Goal: Task Accomplishment & Management: Manage account settings

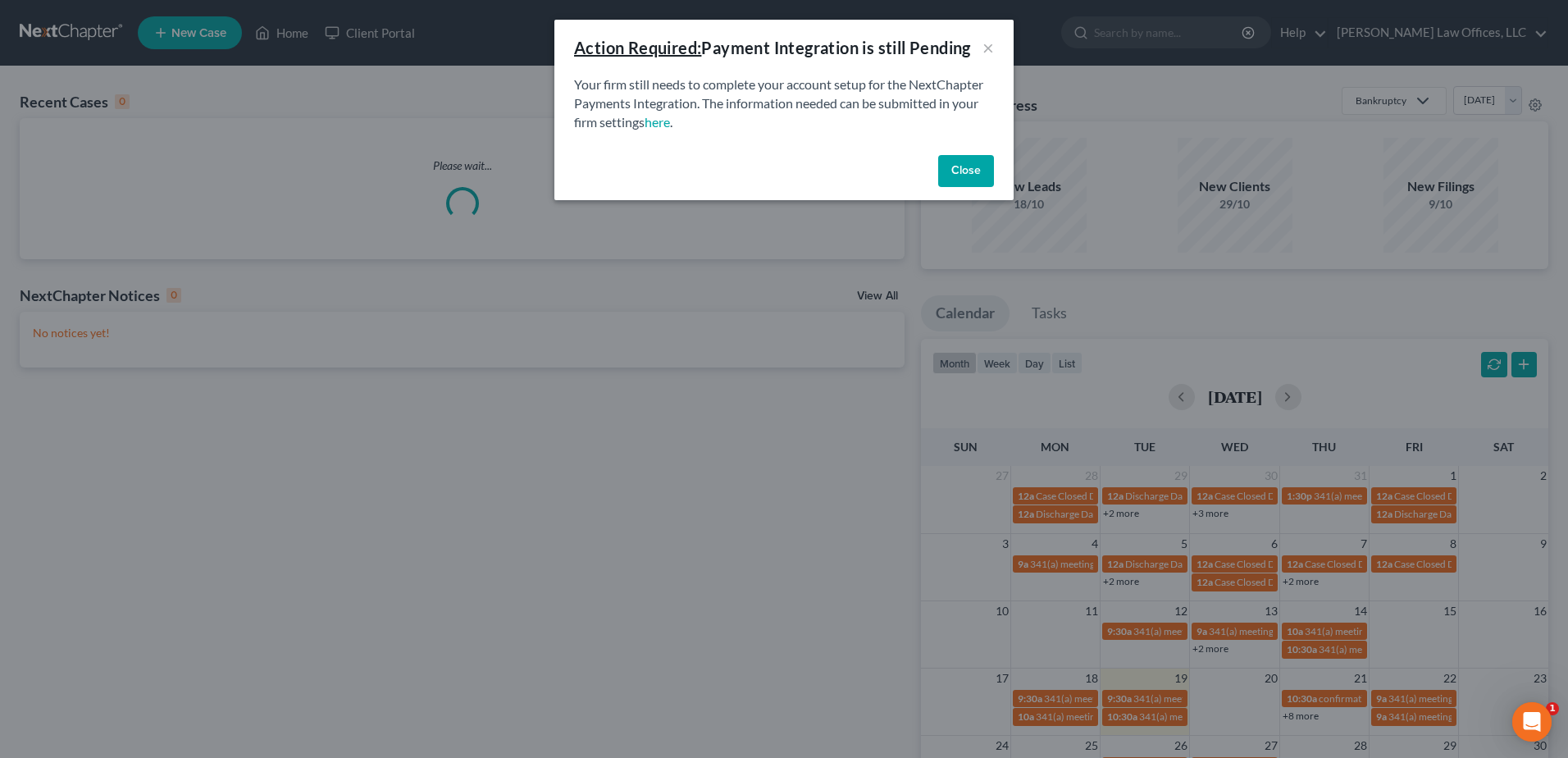
click at [974, 177] on button "Close" at bounding box center [966, 172] width 56 height 33
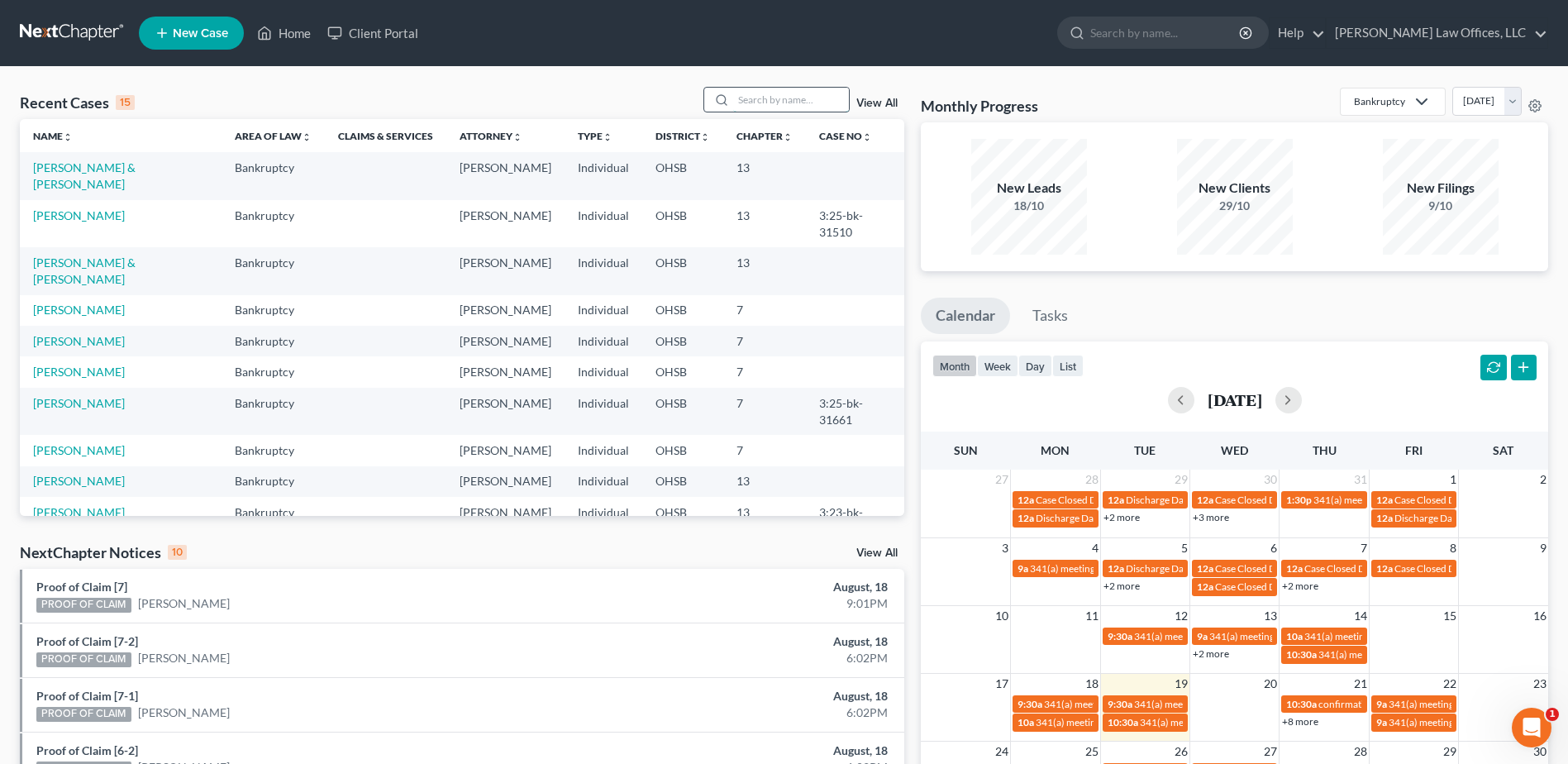
click at [764, 96] on input "search" at bounding box center [791, 100] width 116 height 24
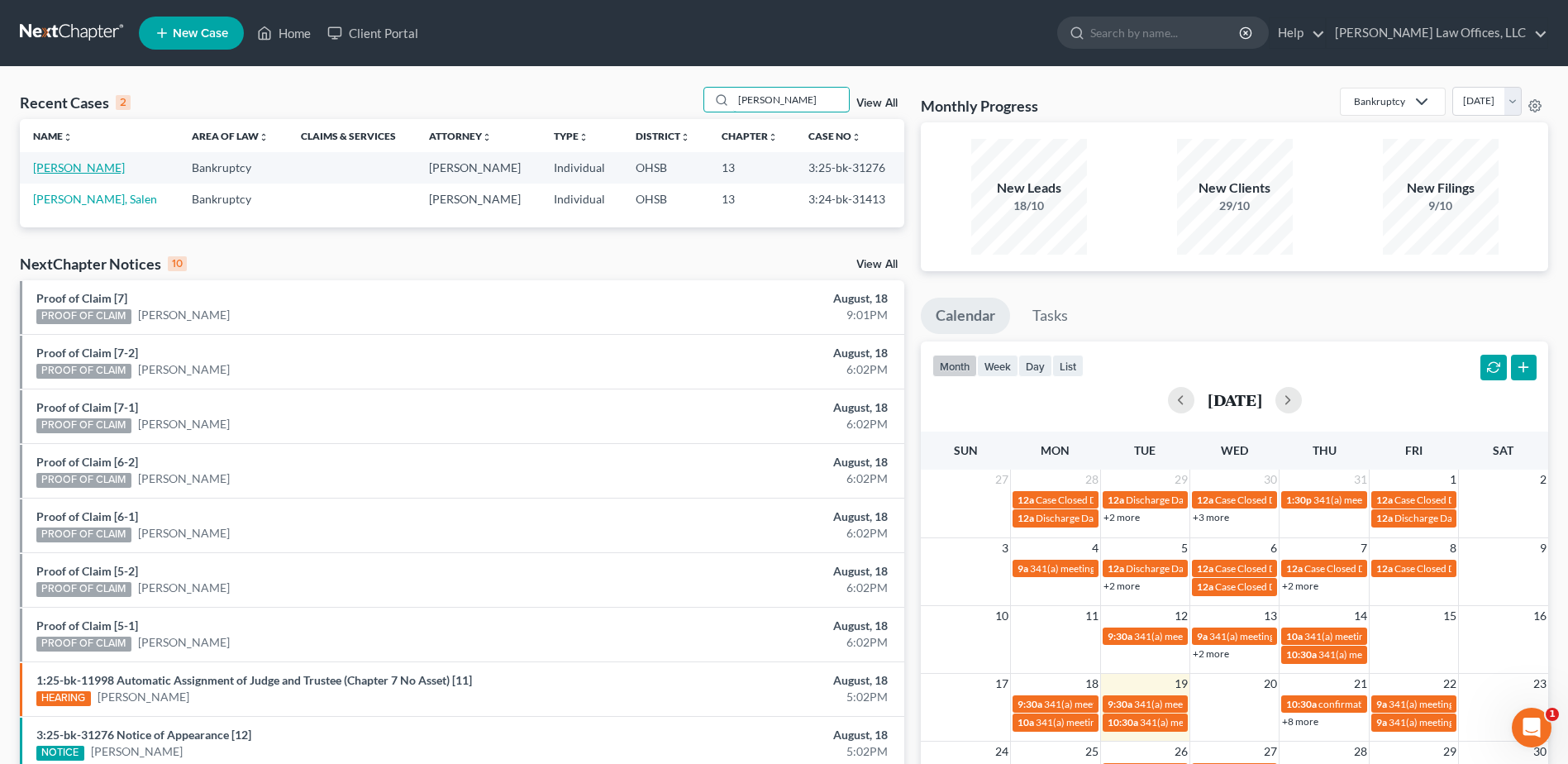
type input "[PERSON_NAME]"
click at [74, 165] on link "[PERSON_NAME]" at bounding box center [78, 167] width 91 height 14
select select "4"
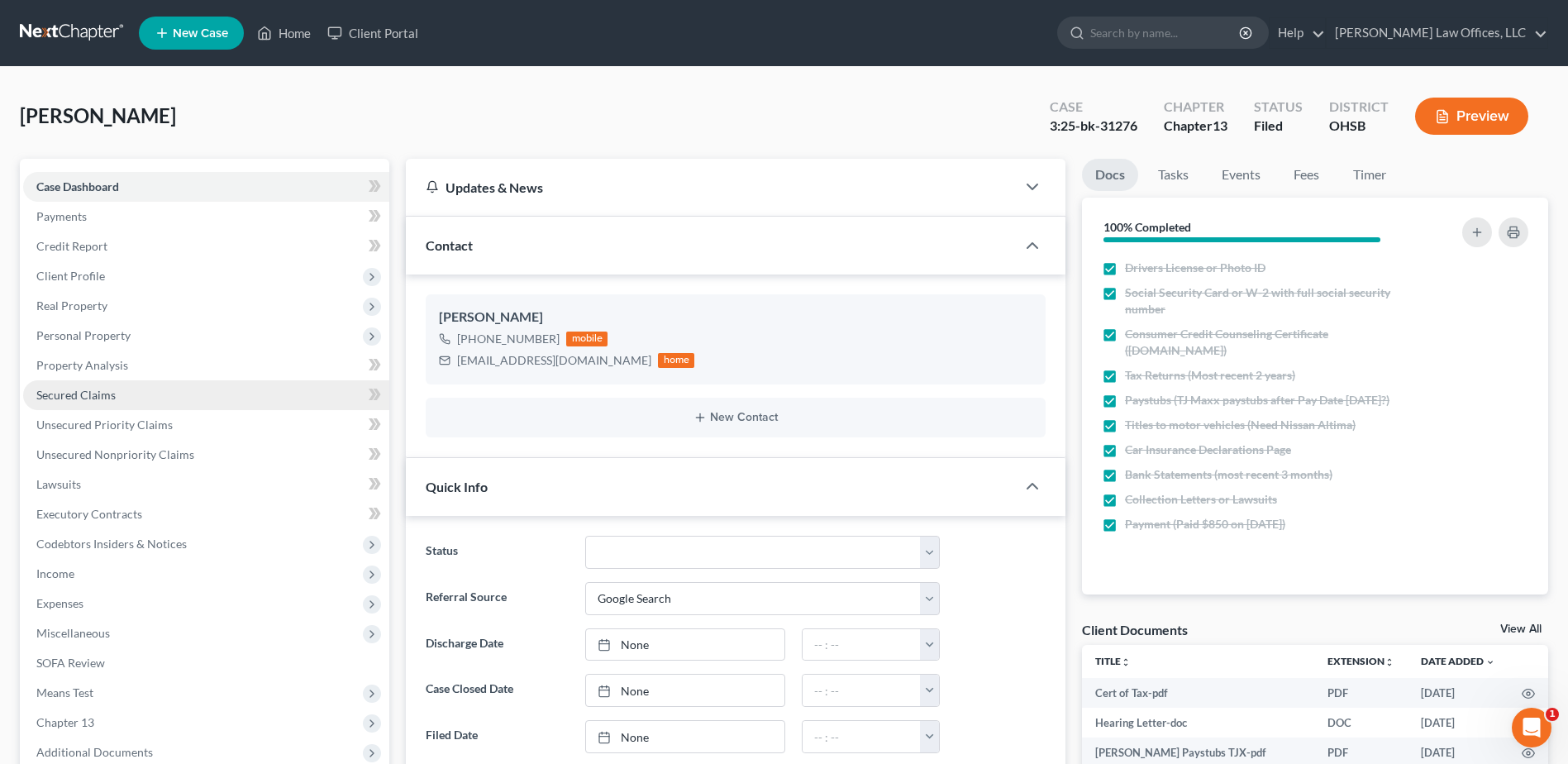
click at [151, 403] on link "Secured Claims" at bounding box center [206, 395] width 366 height 30
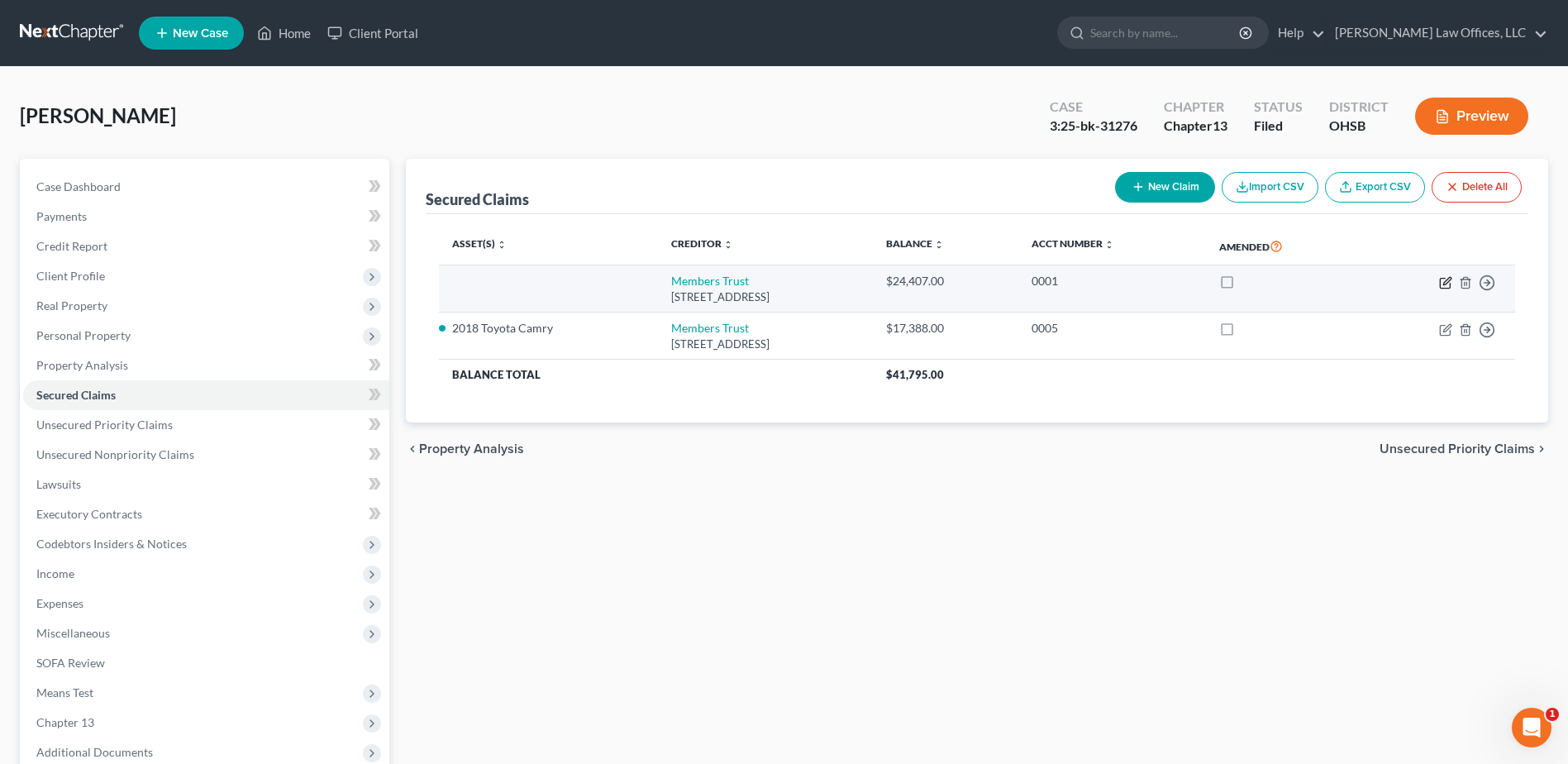
click at [1443, 283] on icon "button" at bounding box center [1445, 282] width 13 height 13
select select "36"
select select "0"
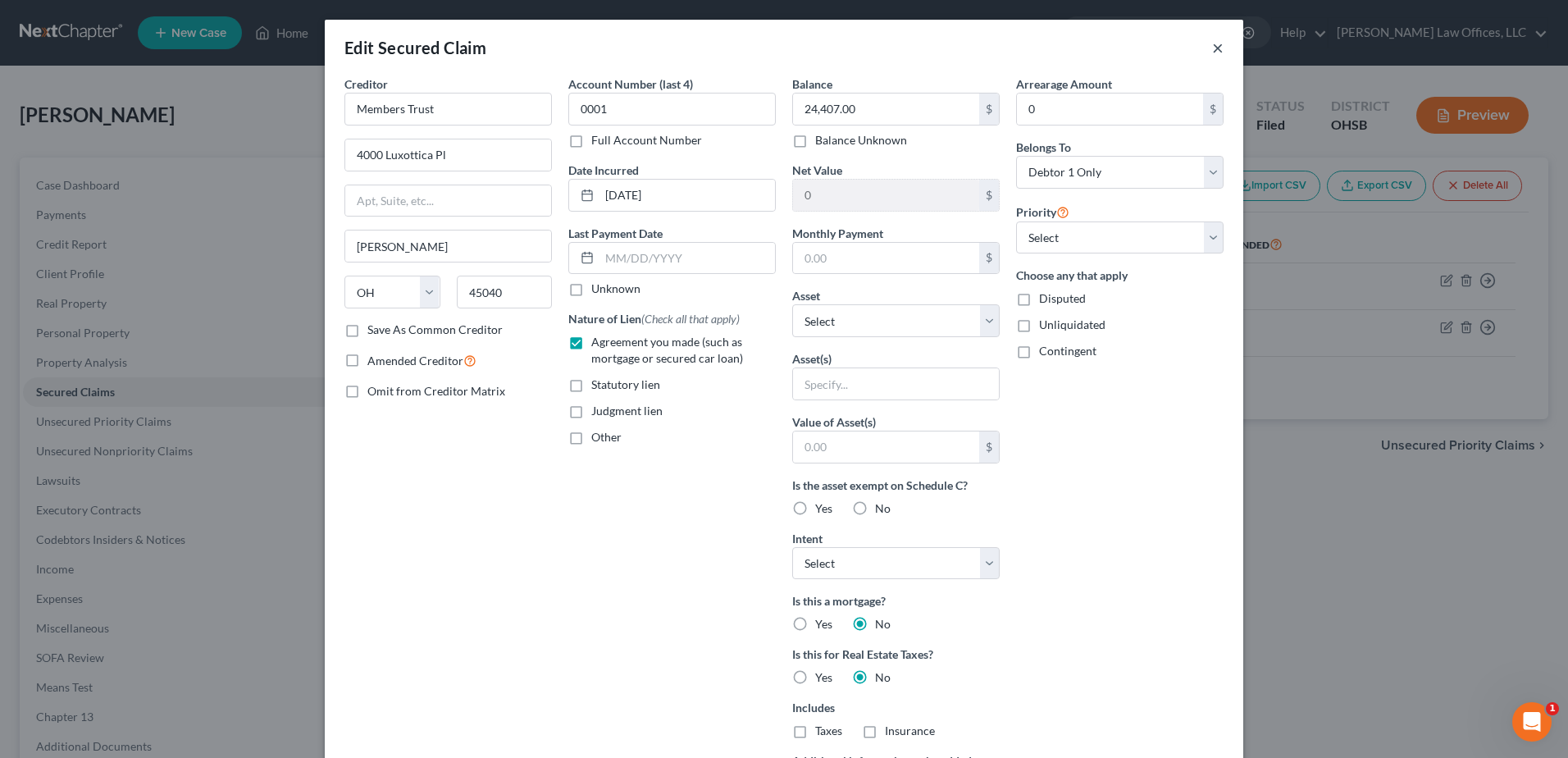
click at [1212, 50] on button "×" at bounding box center [1217, 47] width 11 height 20
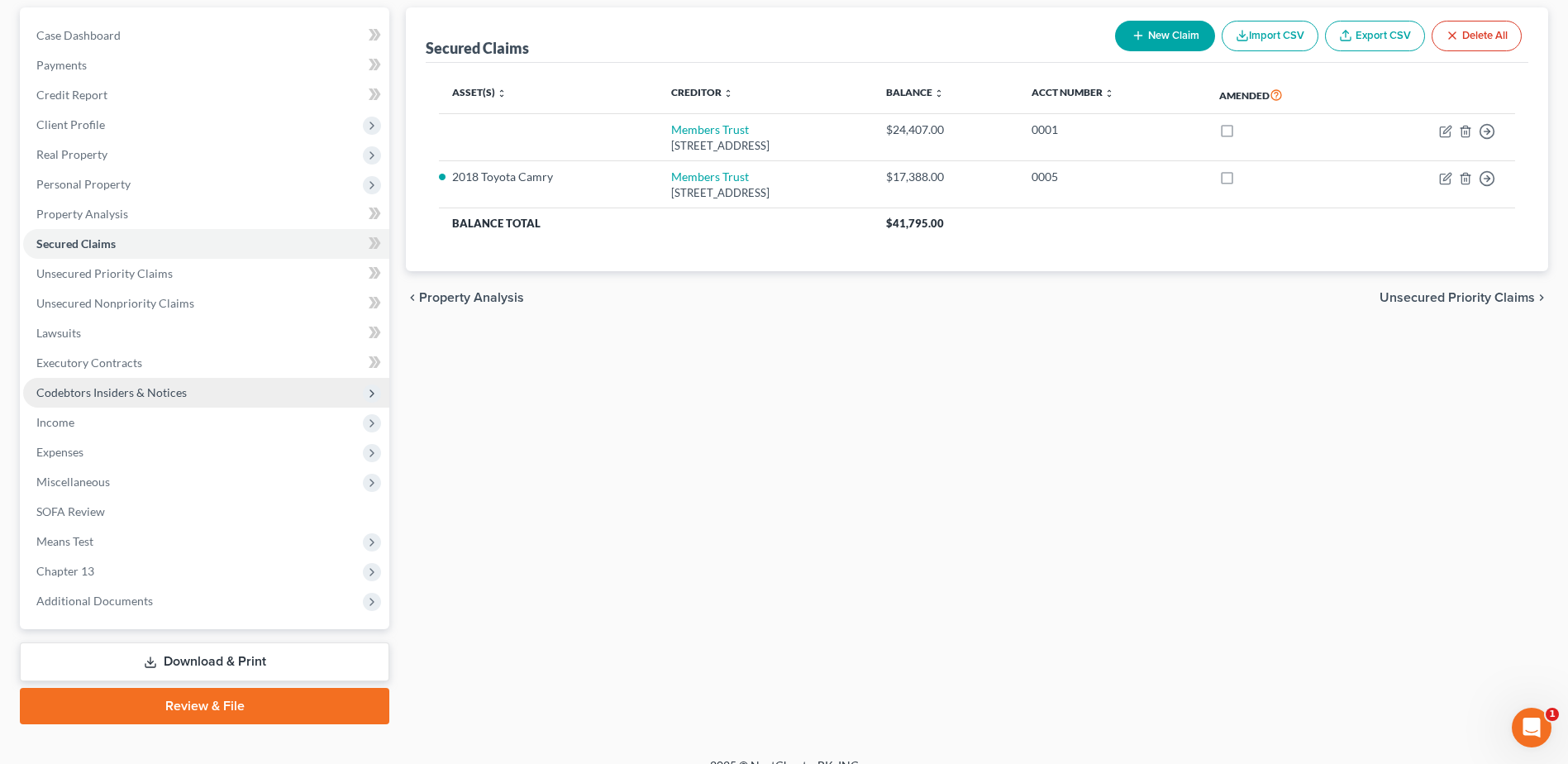
scroll to position [174, 0]
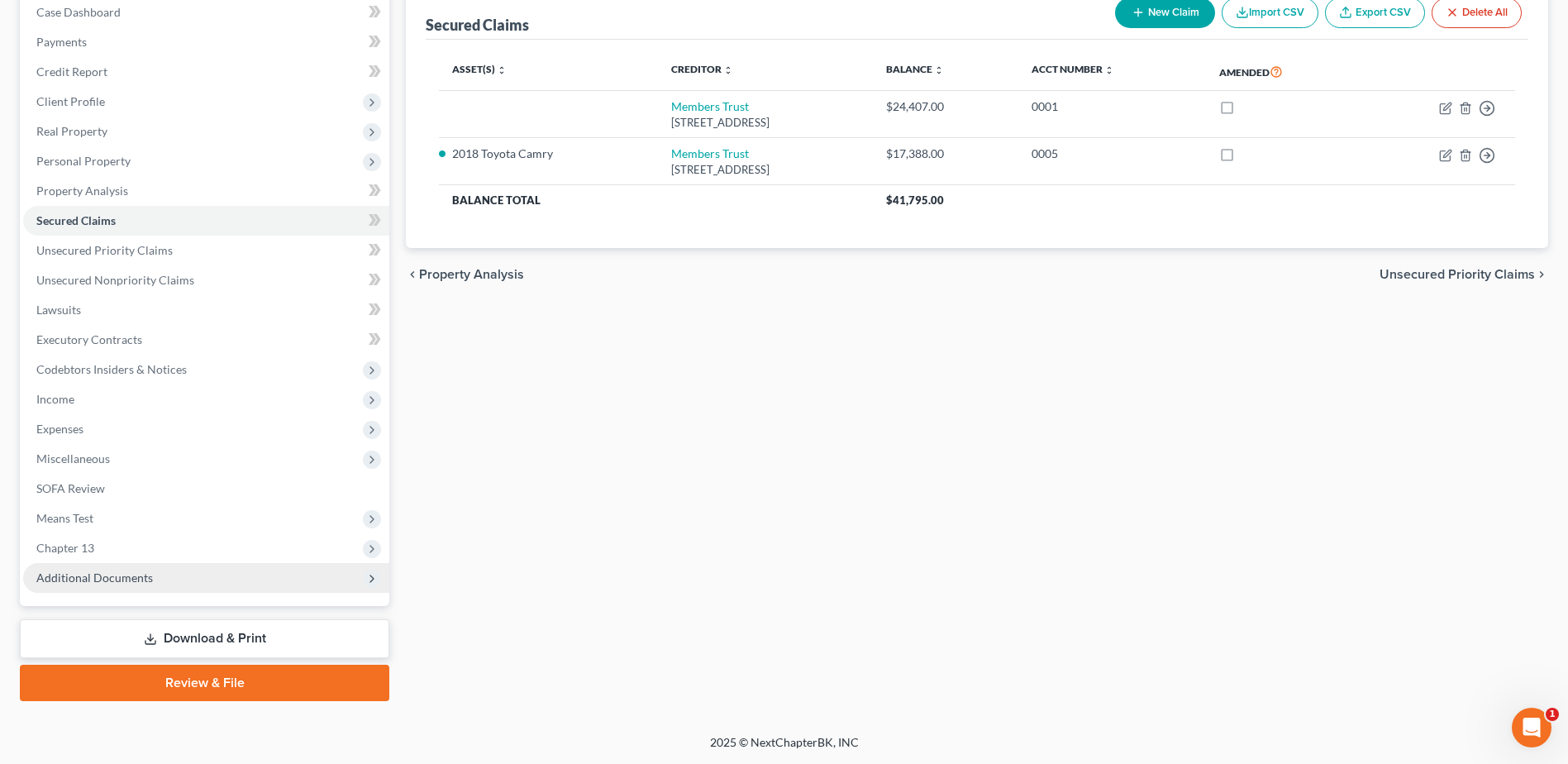
click at [149, 572] on span "Additional Documents" at bounding box center [95, 578] width 117 height 14
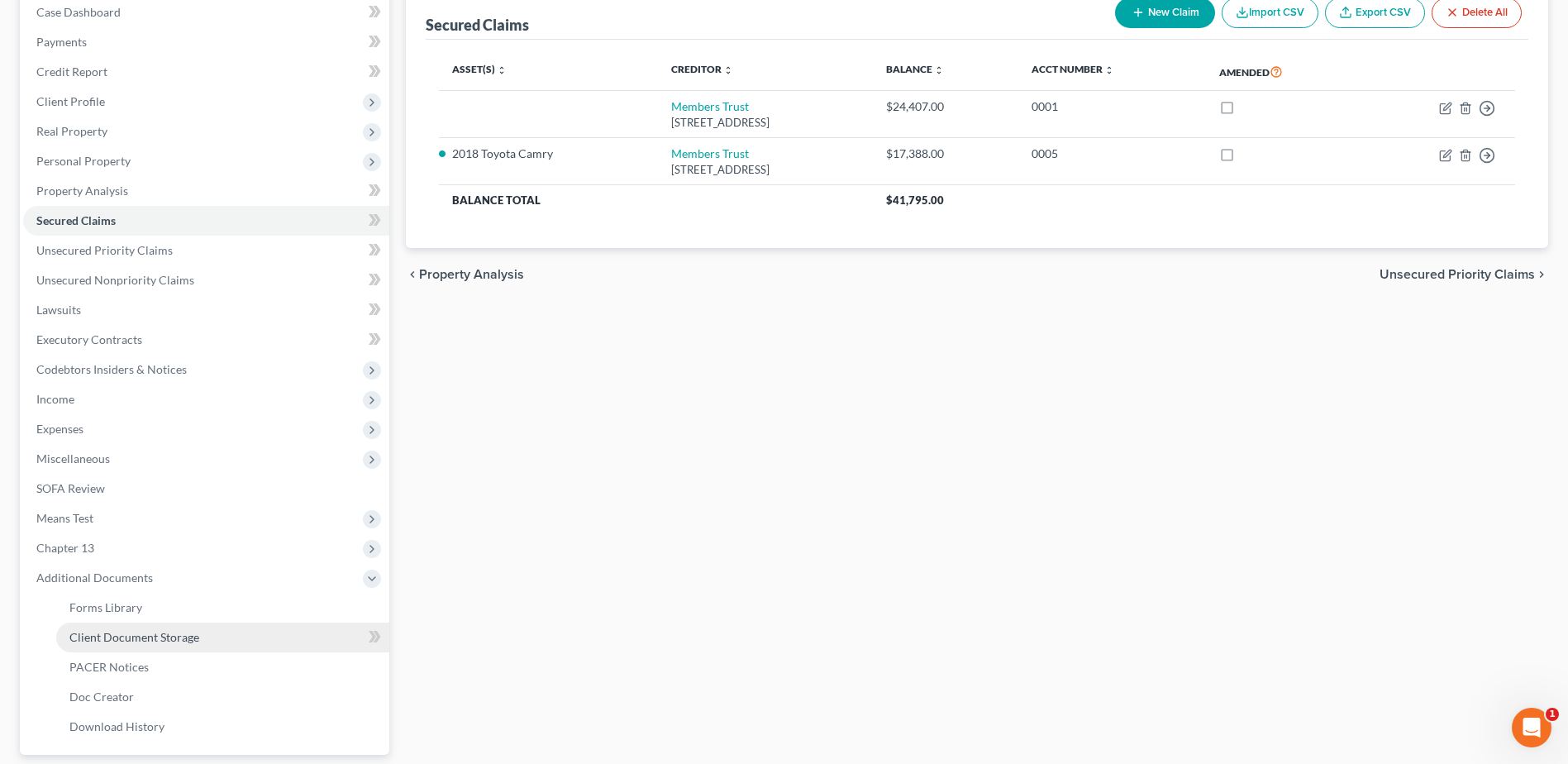
click at [197, 641] on span "Client Document Storage" at bounding box center [134, 637] width 130 height 14
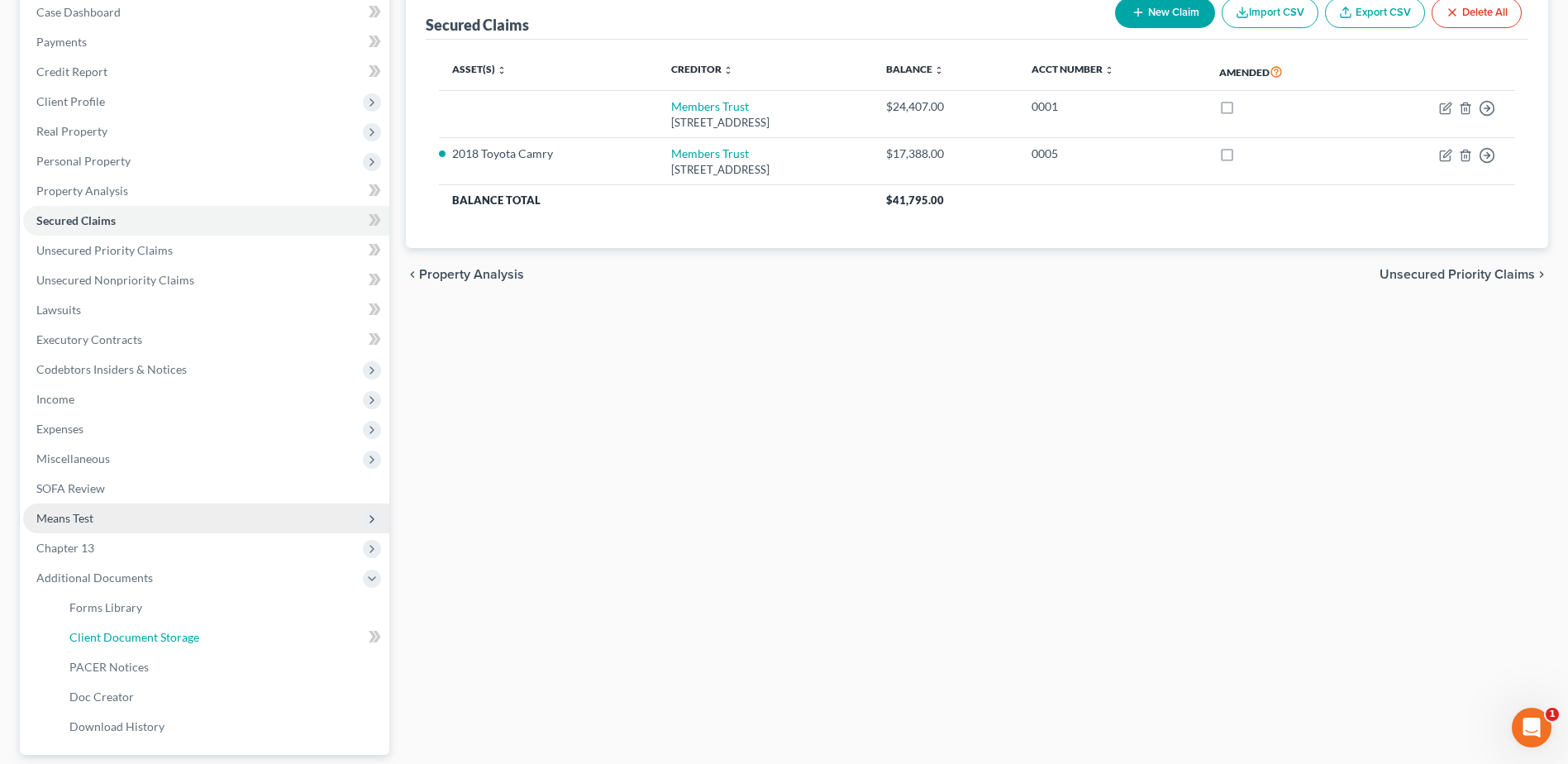
scroll to position [92, 0]
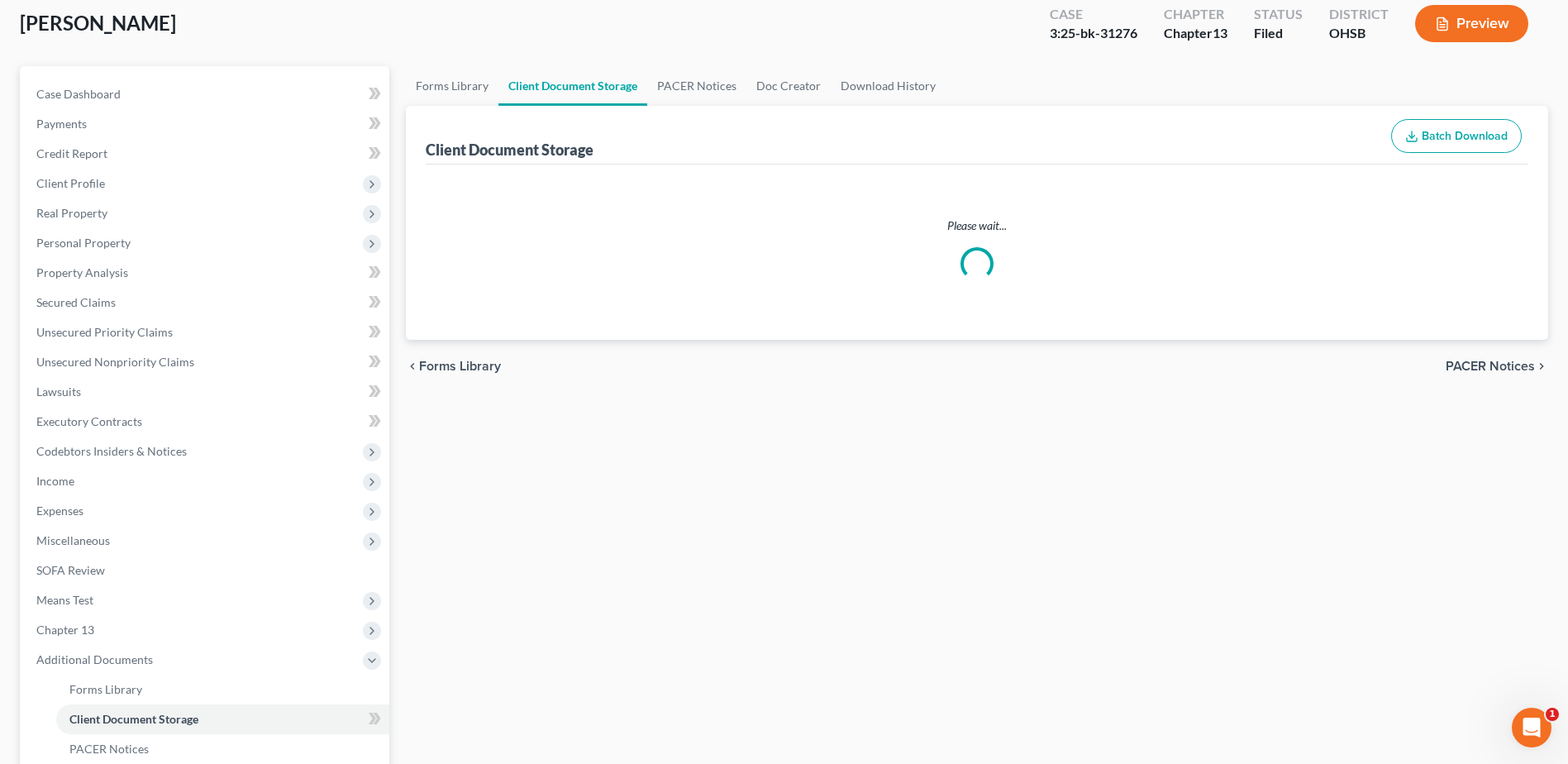
select select "7"
select select "52"
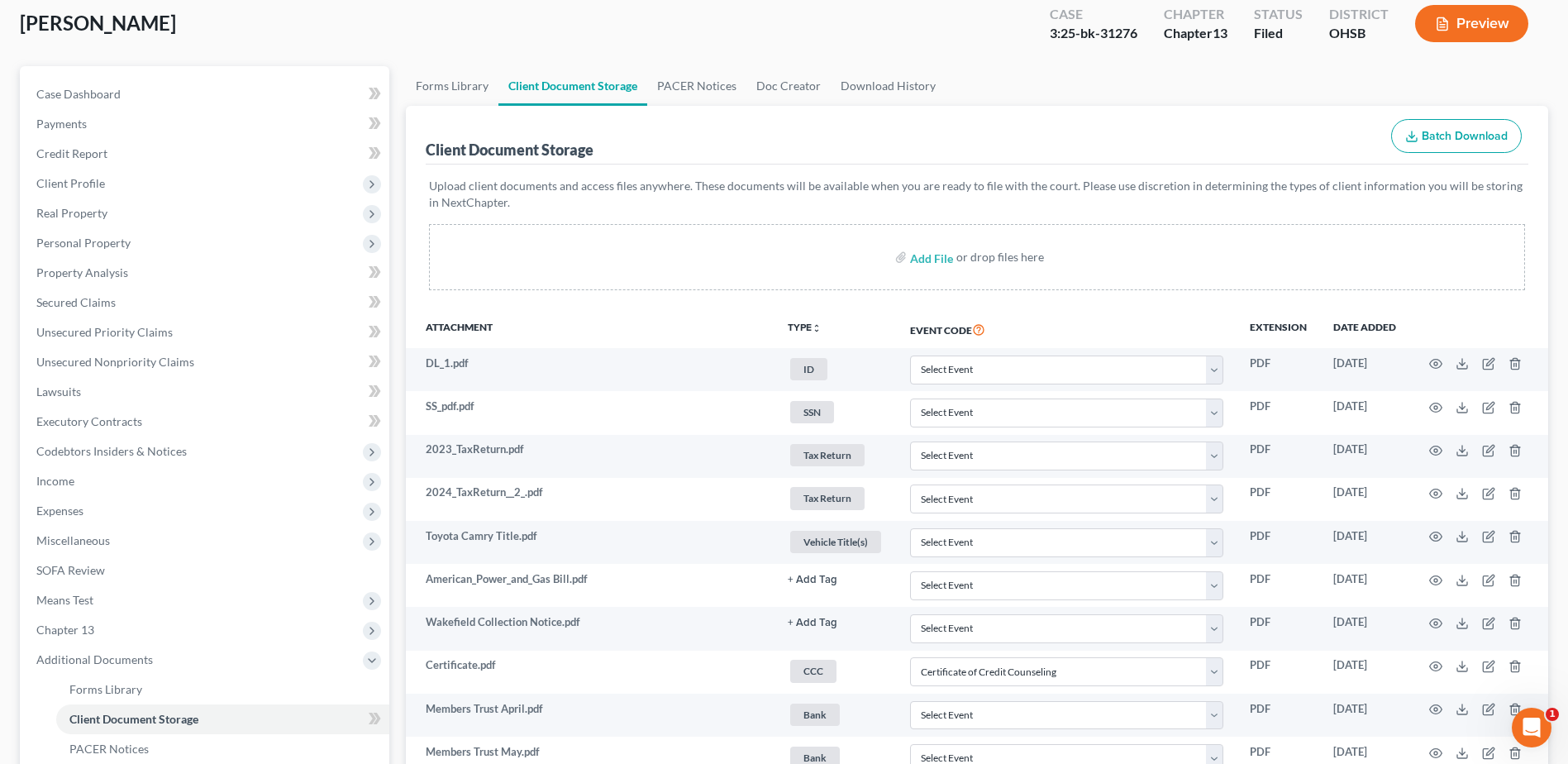
scroll to position [0, 0]
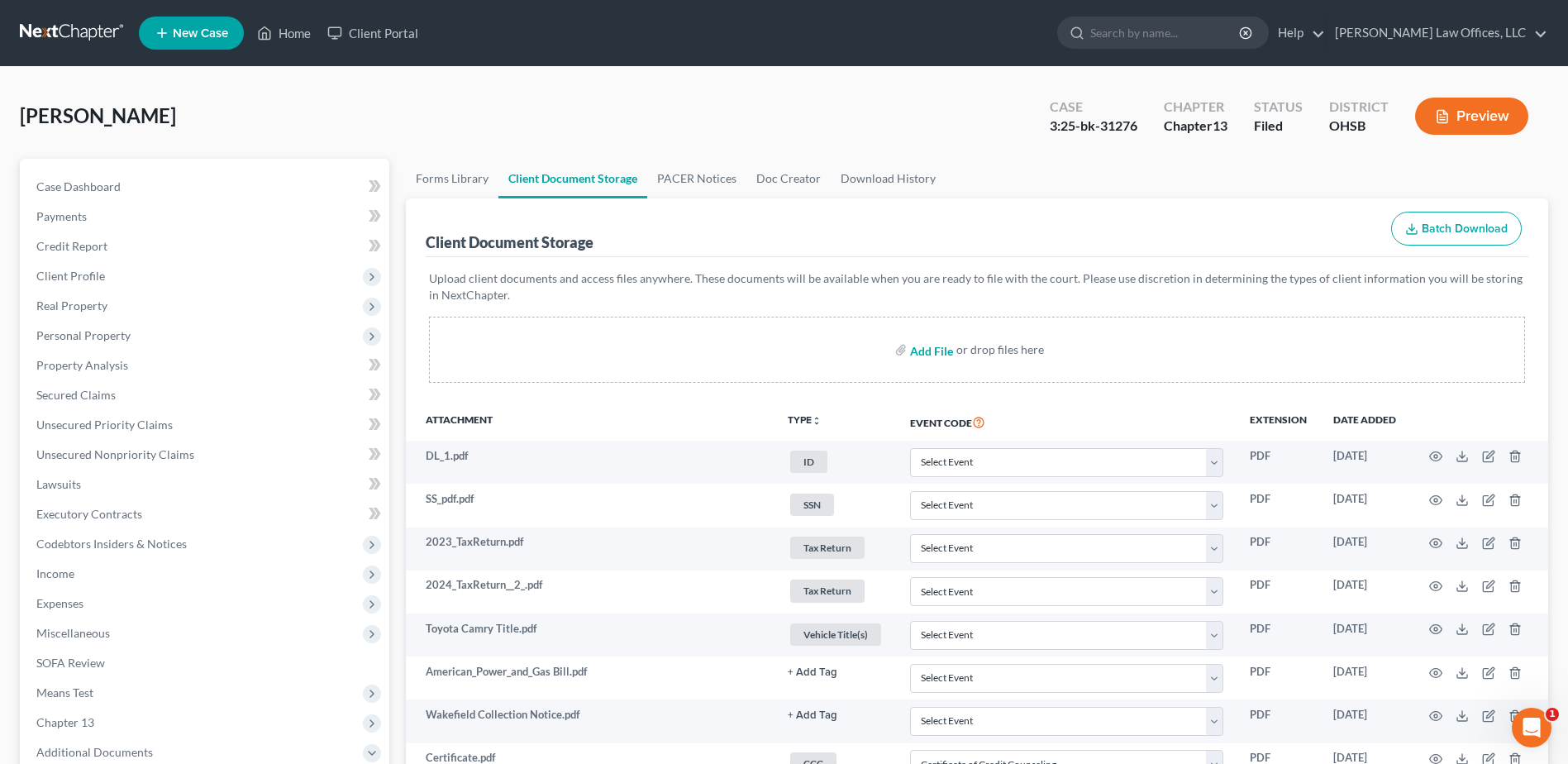
click at [932, 352] on input "file" at bounding box center [930, 350] width 40 height 30
type input "C:\fakepath\[PERSON_NAME].pdf"
select select "7"
select select "52"
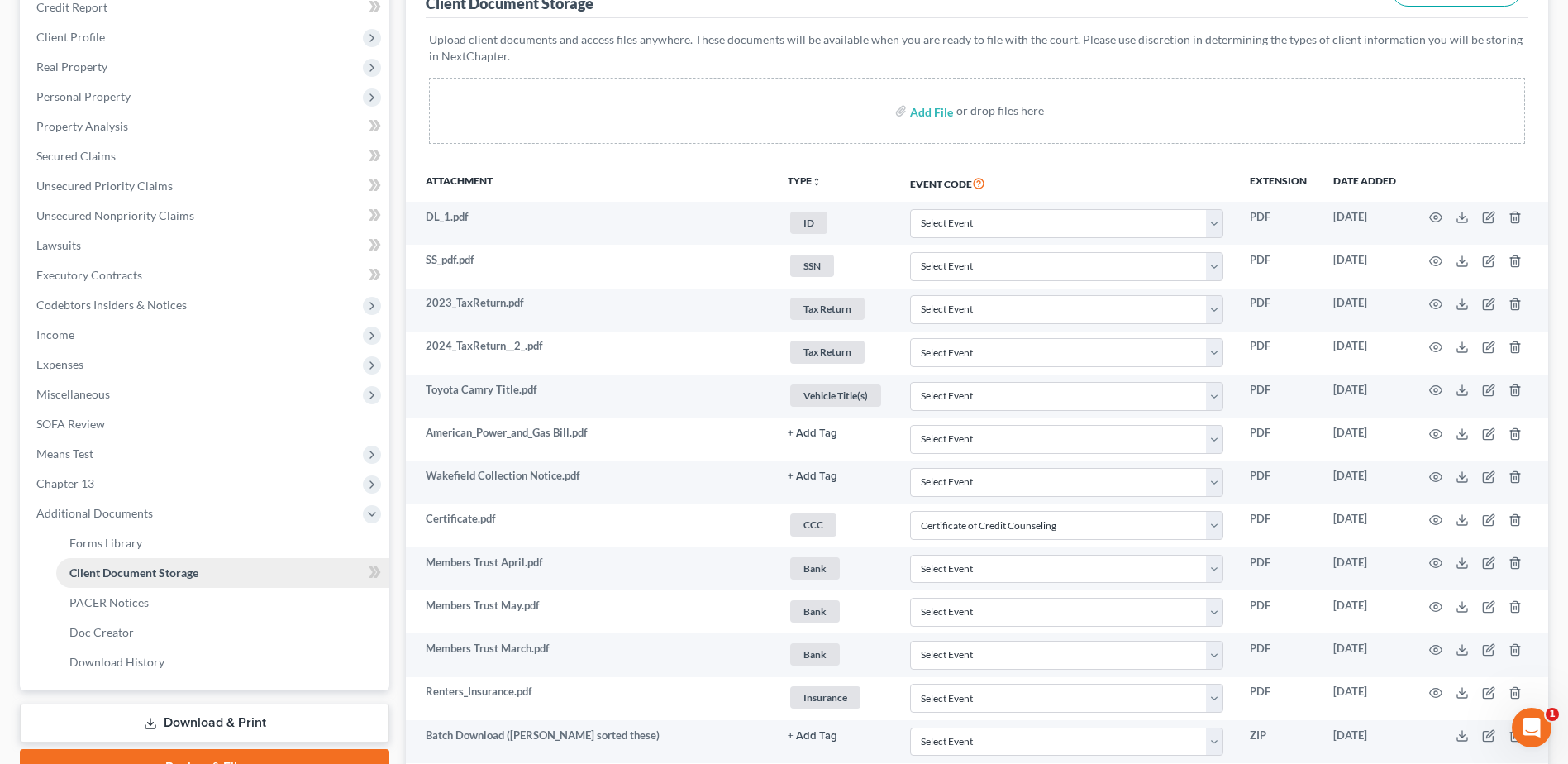
scroll to position [248, 0]
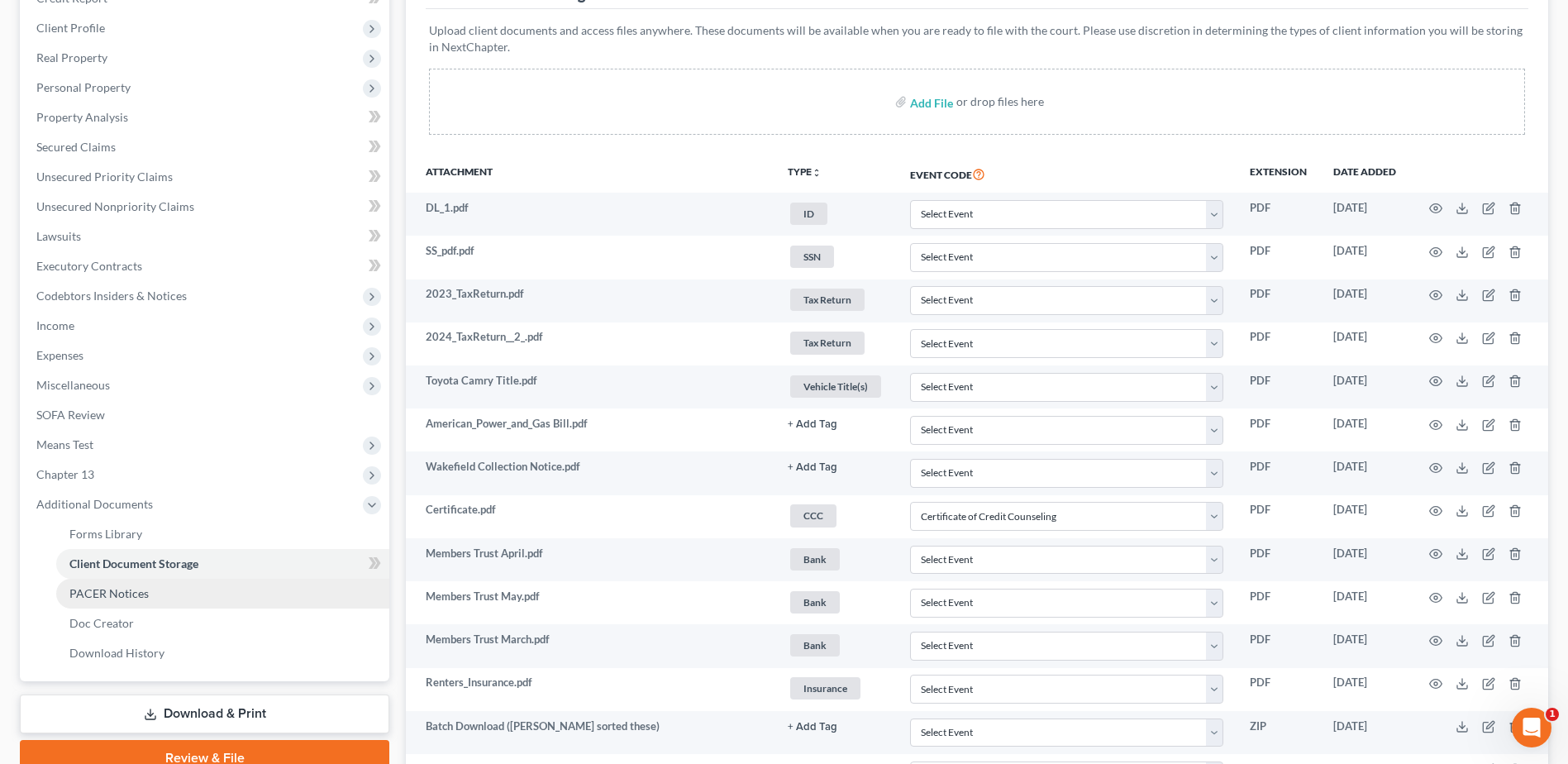
click at [154, 593] on link "PACER Notices" at bounding box center [223, 593] width 333 height 30
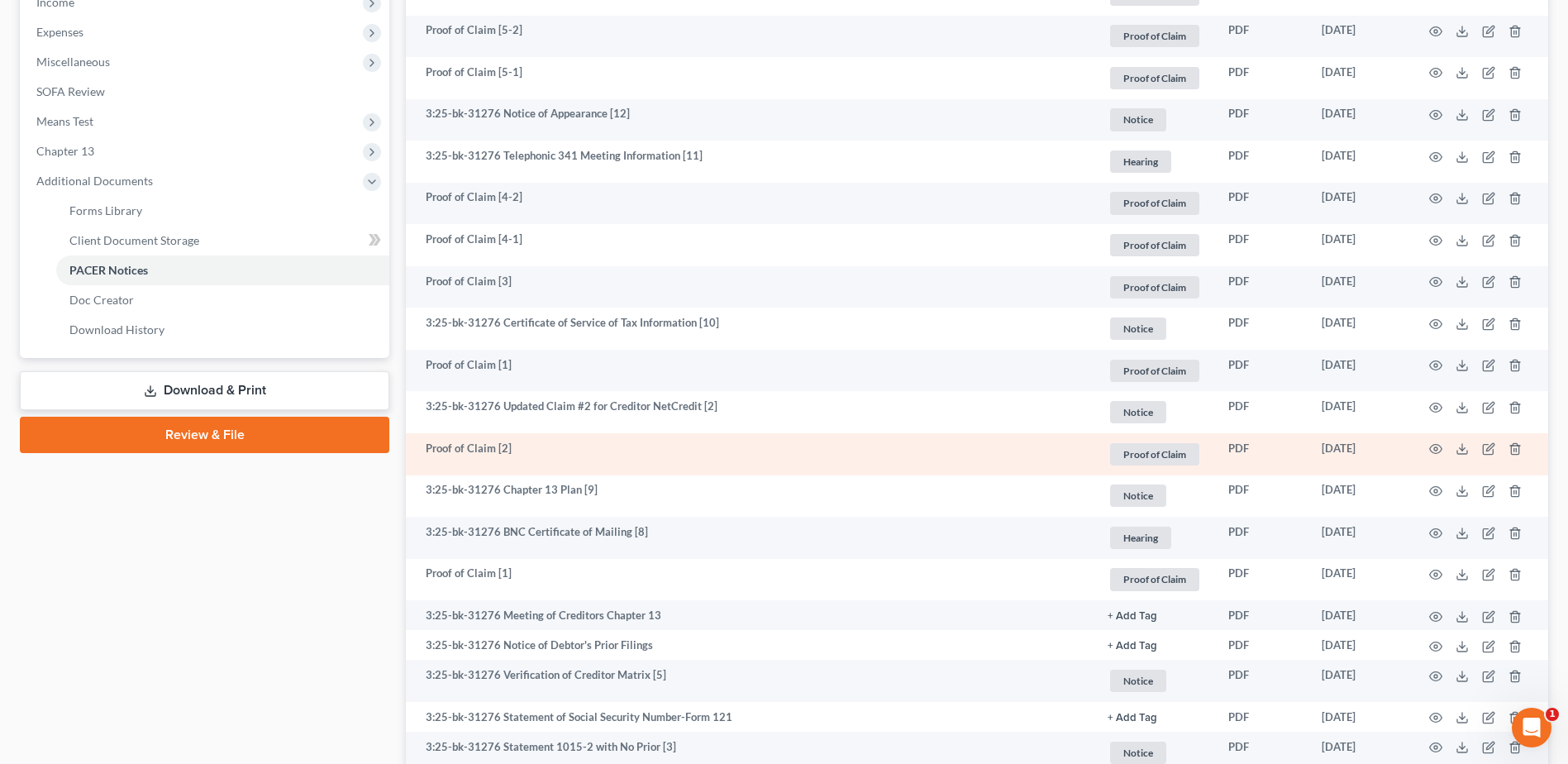
scroll to position [744, 0]
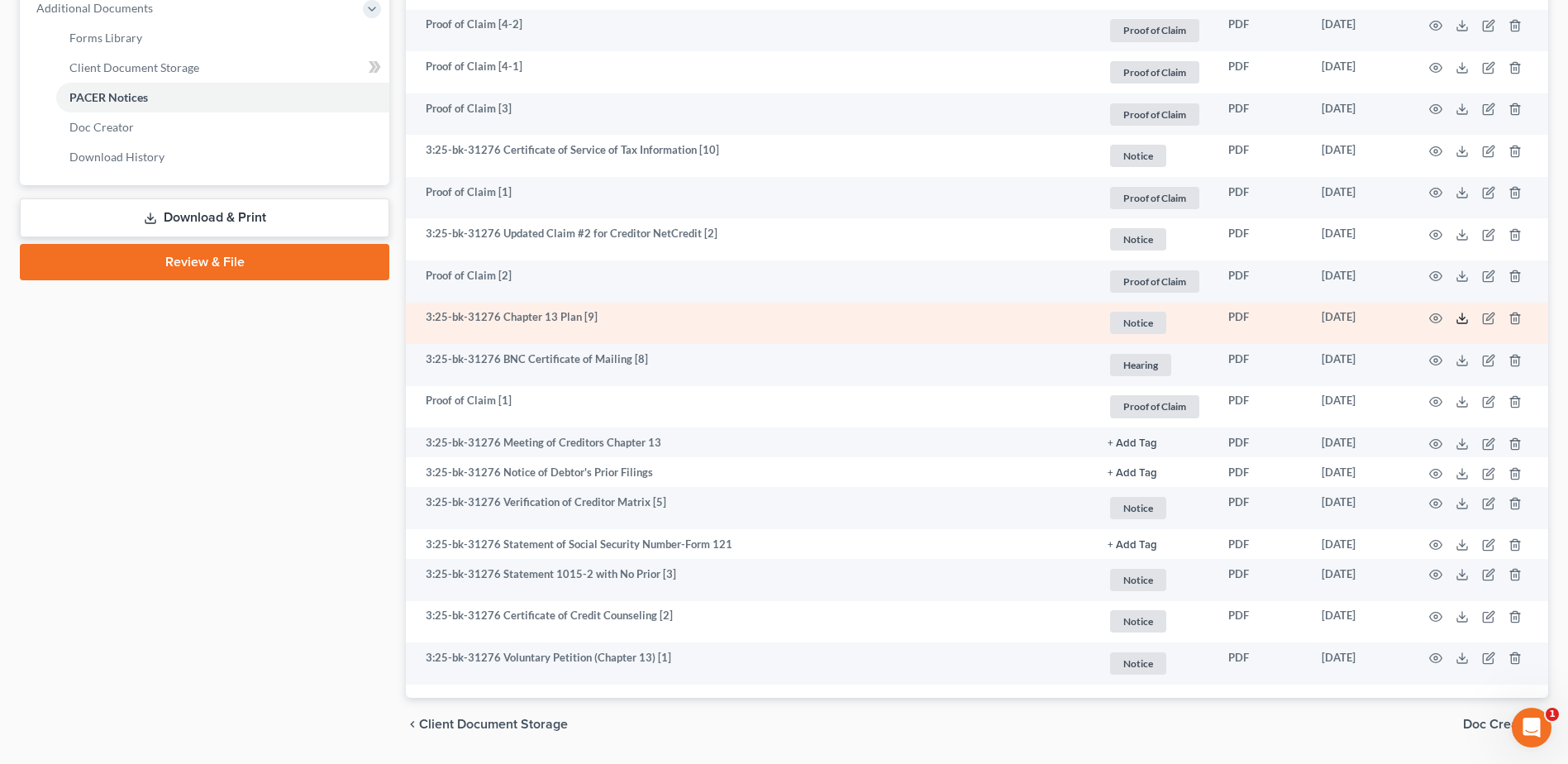
click at [1462, 319] on polyline at bounding box center [1463, 318] width 6 height 3
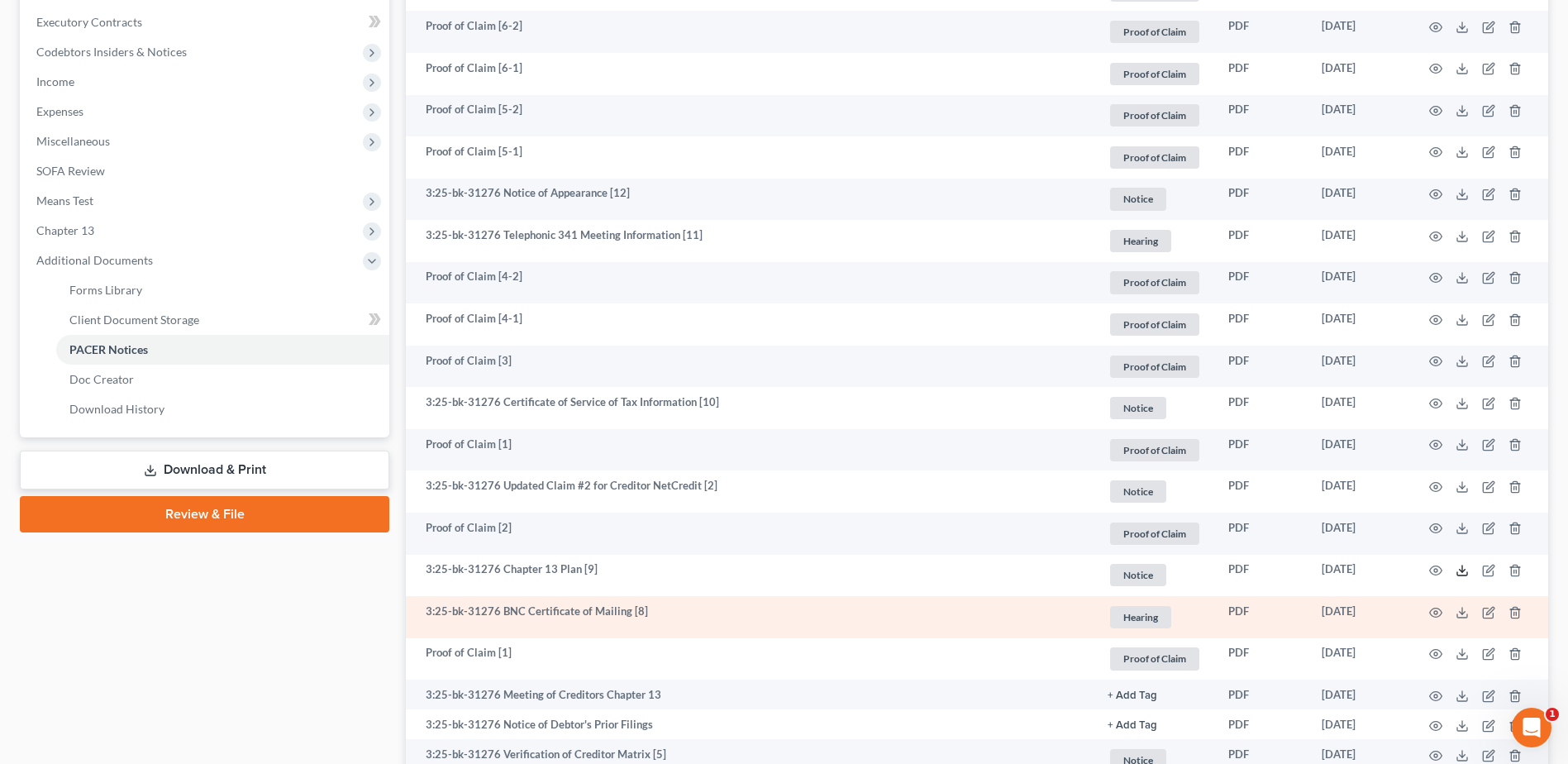
scroll to position [165, 0]
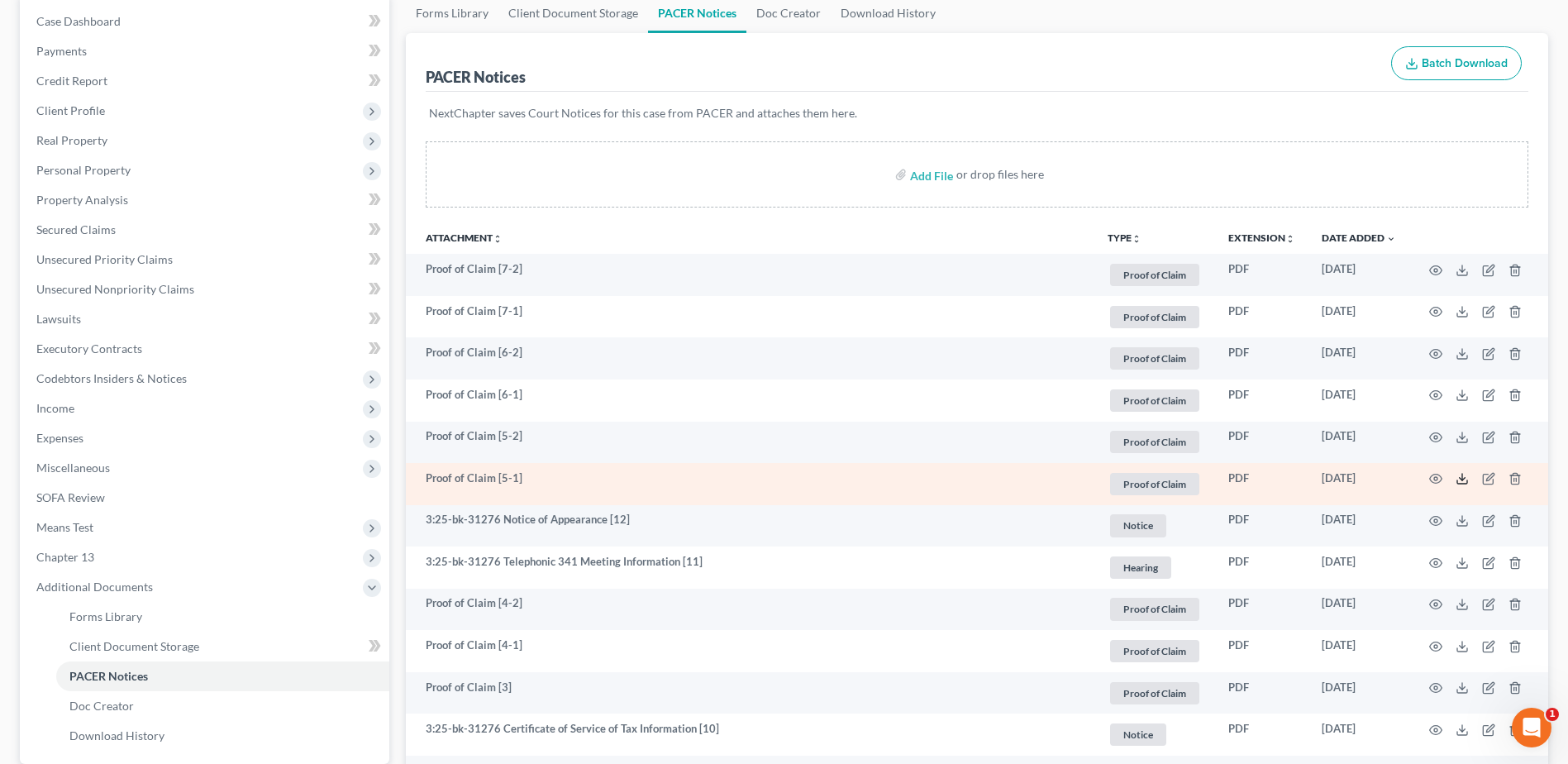
click at [1458, 476] on icon at bounding box center [1462, 479] width 13 height 13
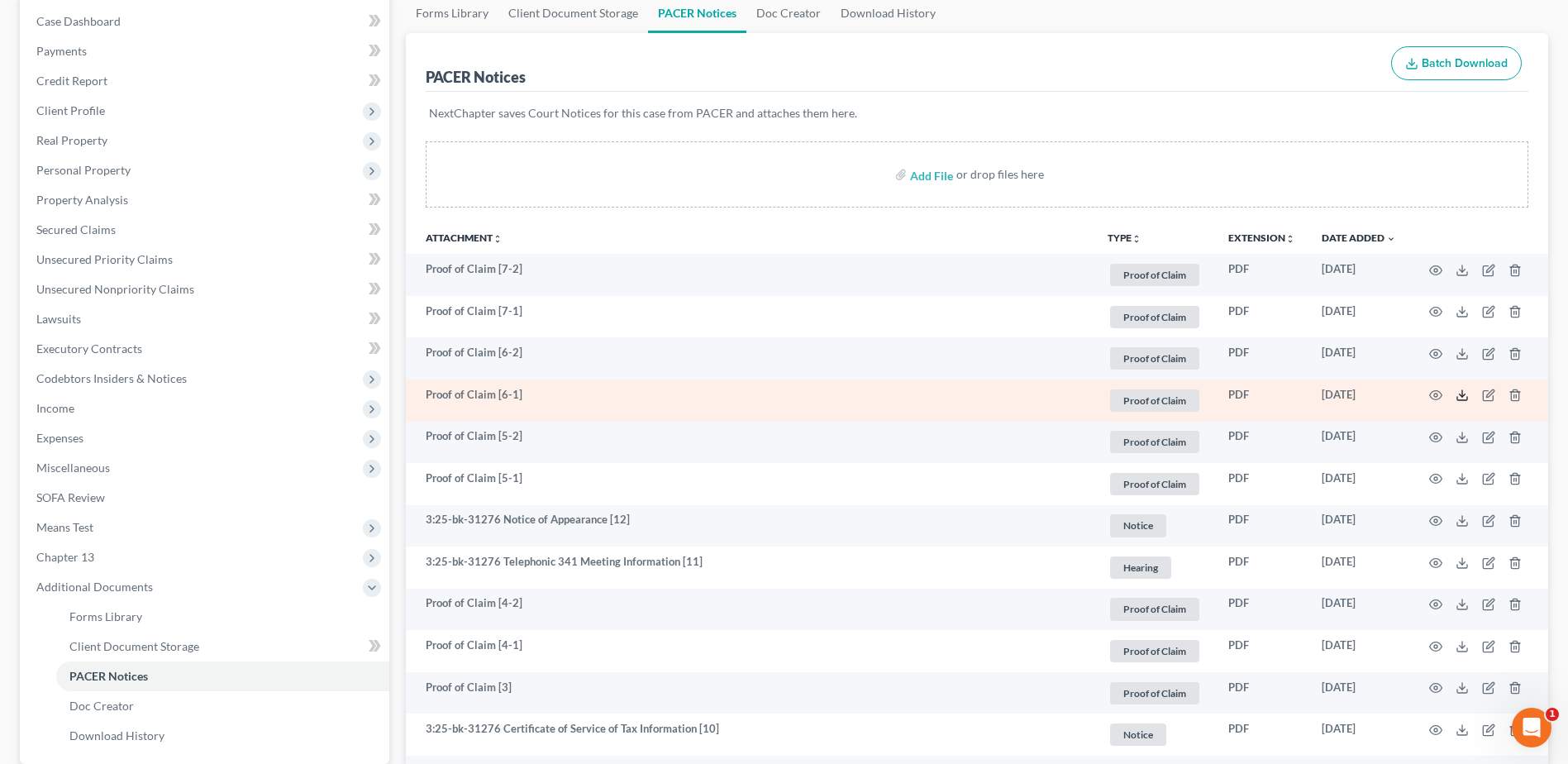
click at [1457, 394] on icon at bounding box center [1462, 395] width 13 height 13
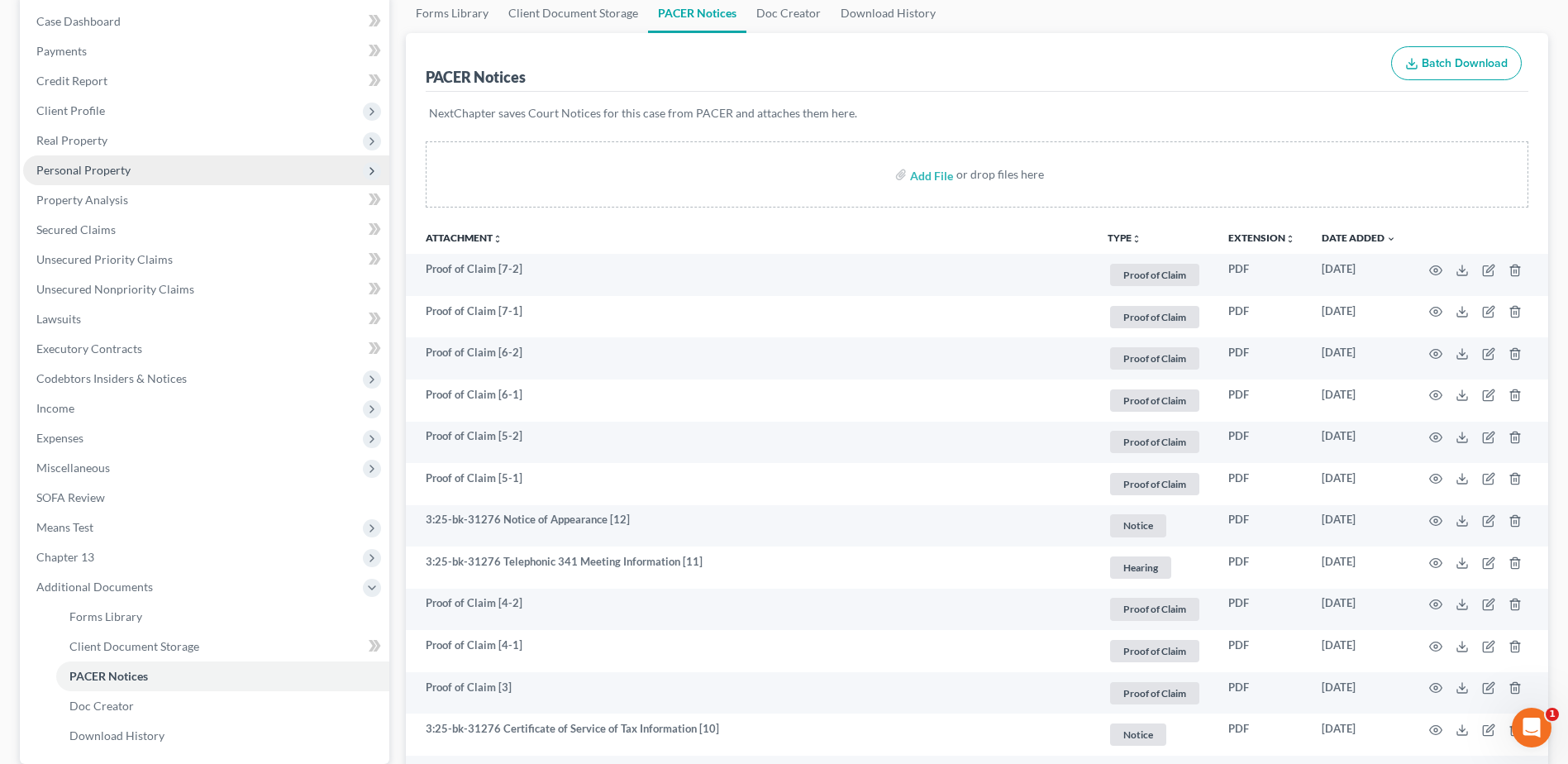
click at [138, 171] on span "Personal Property" at bounding box center [206, 171] width 366 height 30
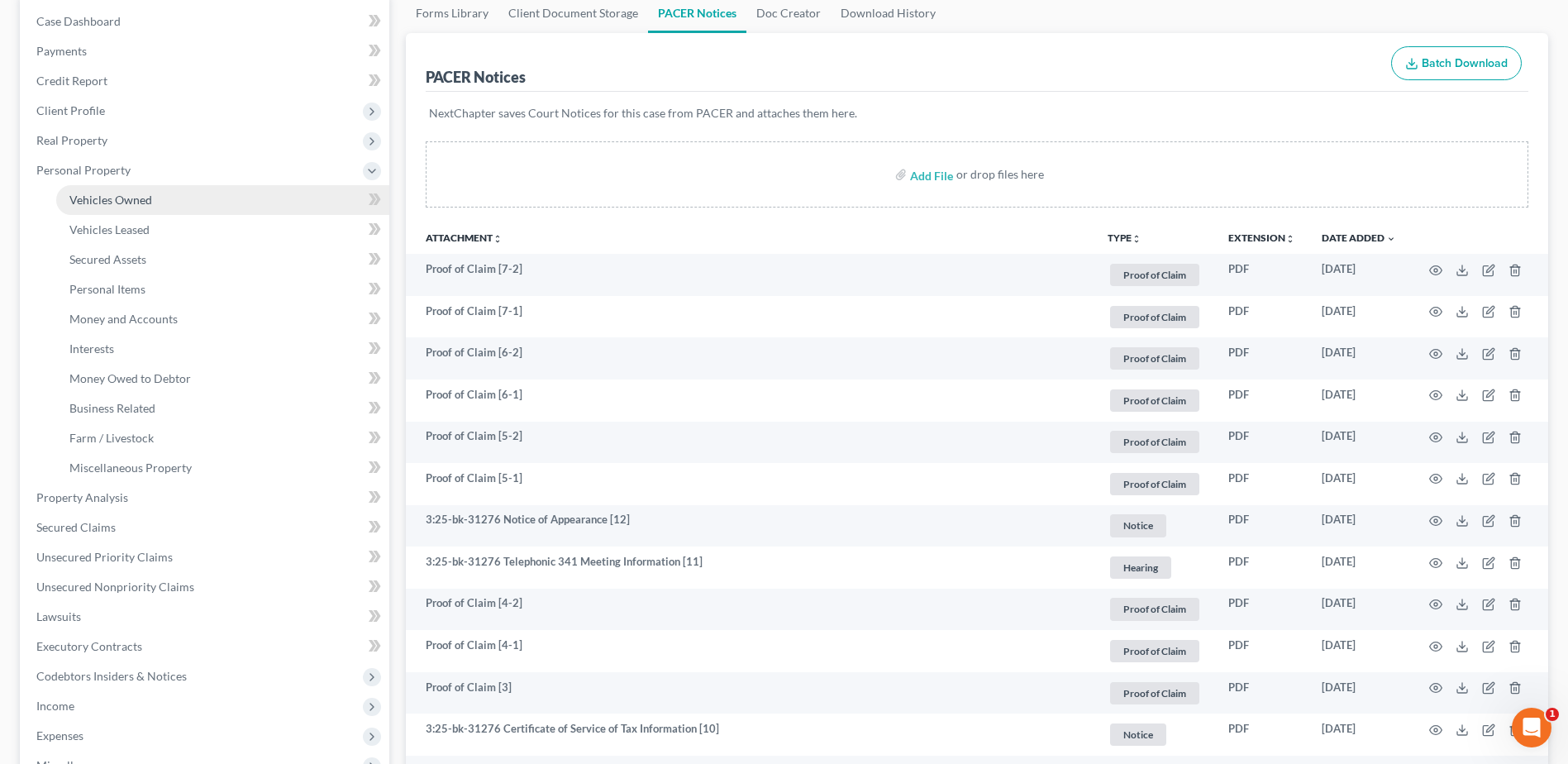
click at [141, 191] on link "Vehicles Owned" at bounding box center [223, 200] width 333 height 30
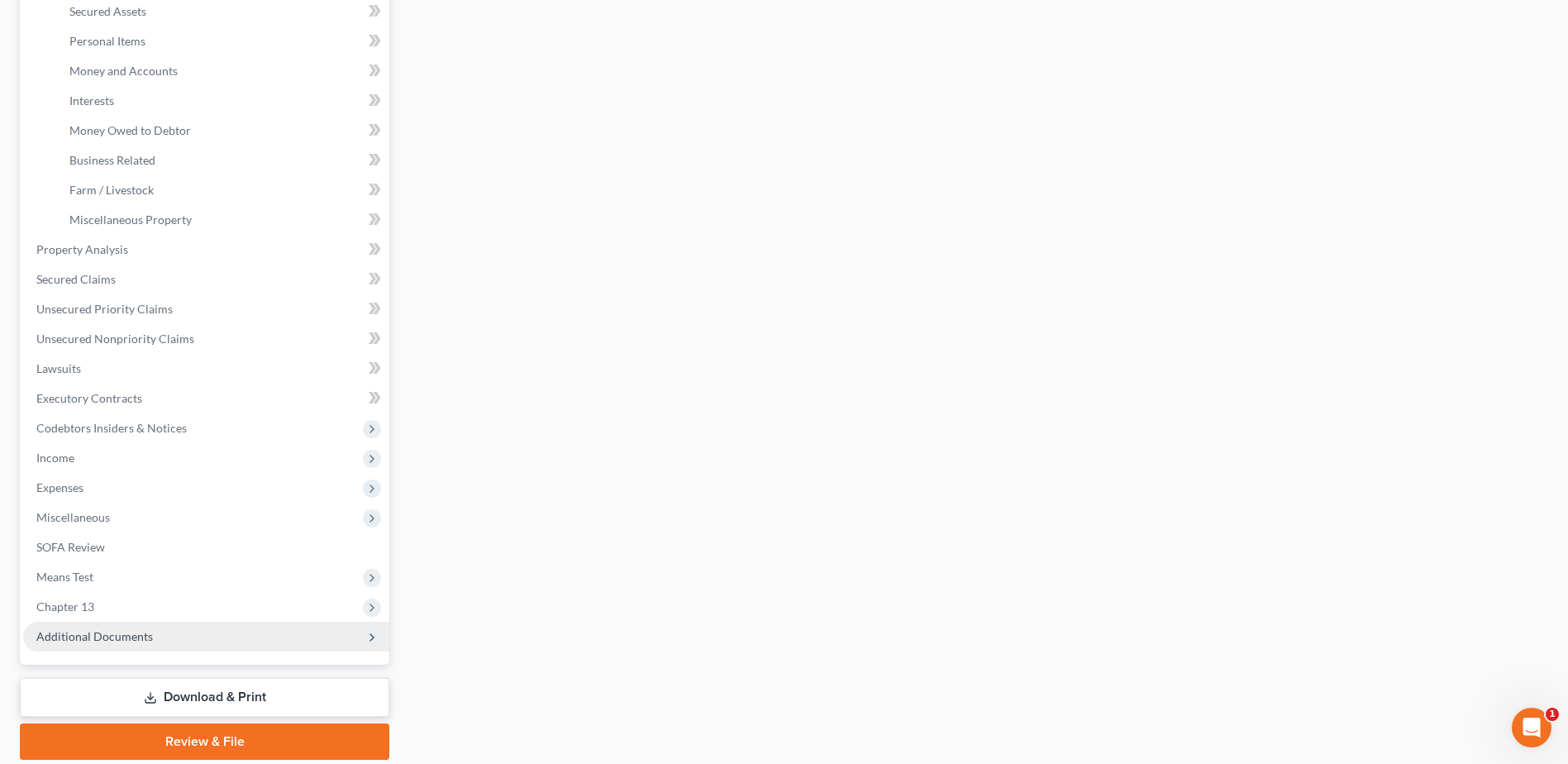
click at [158, 634] on ul "Case Dashboard Payments Invoices Payments Payments Credit Report Client Profile" at bounding box center [206, 205] width 366 height 893
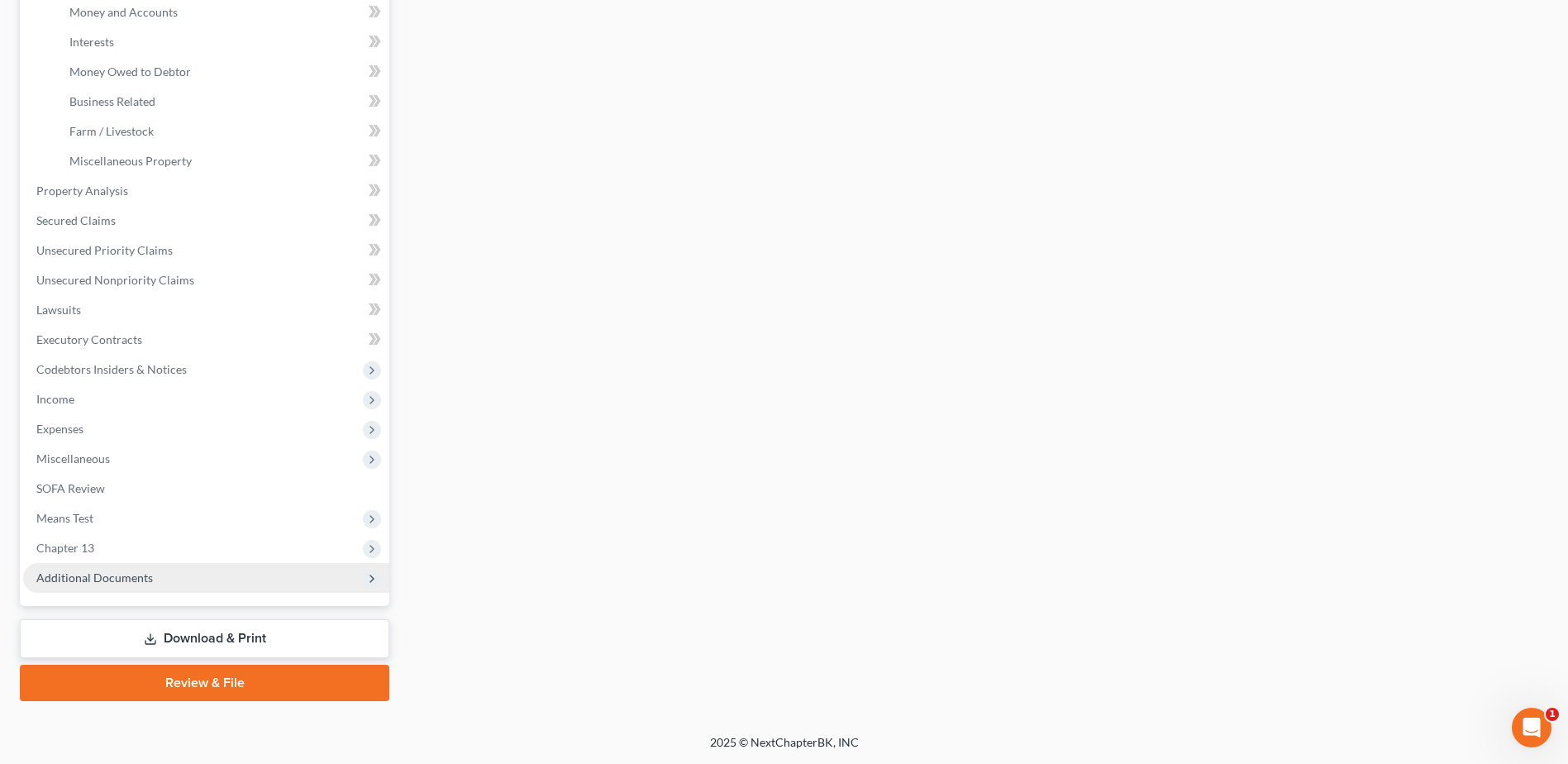
click at [212, 573] on span "Additional Documents" at bounding box center [206, 578] width 366 height 30
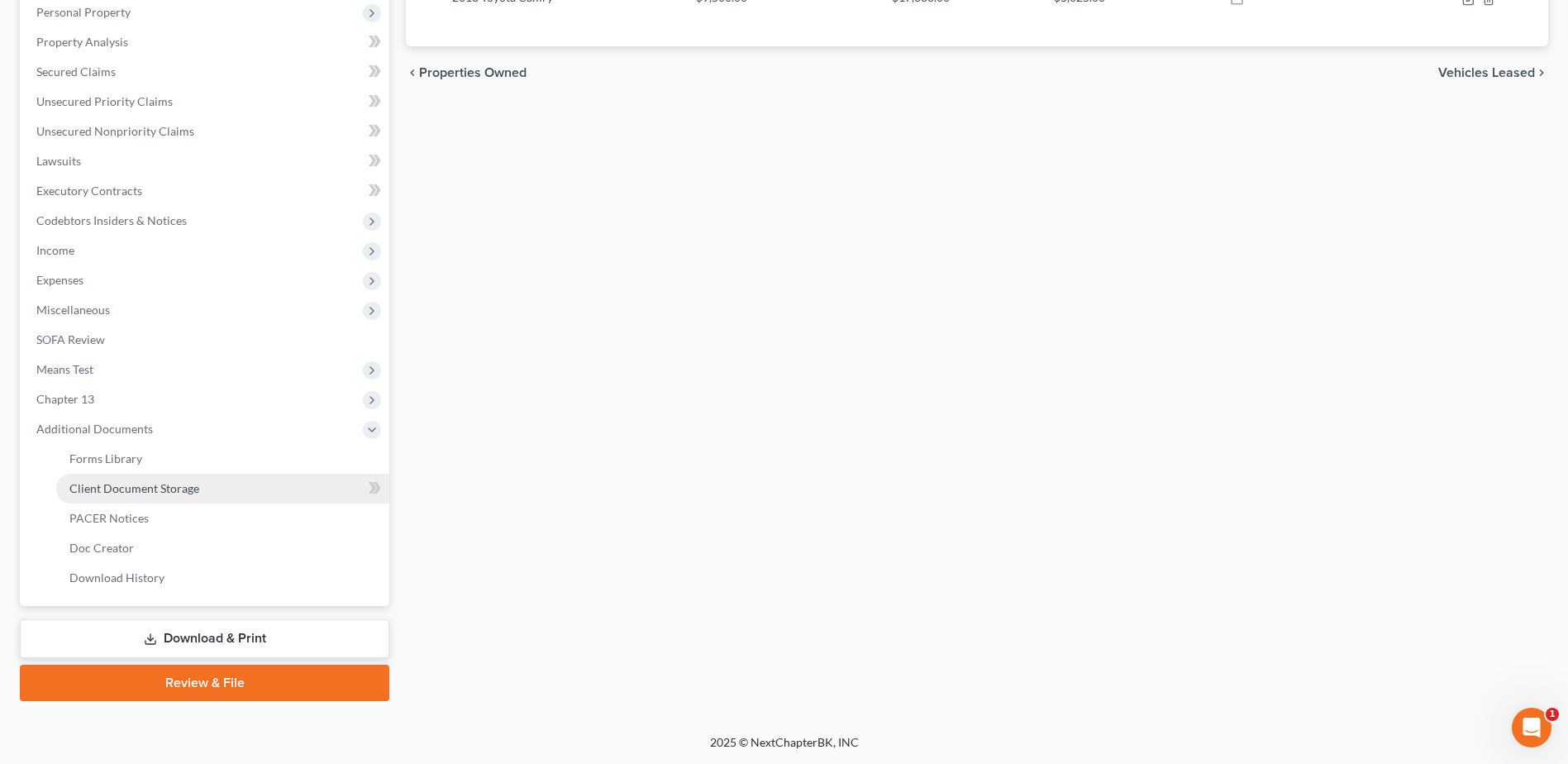
click at [210, 490] on link "Client Document Storage" at bounding box center [223, 488] width 333 height 30
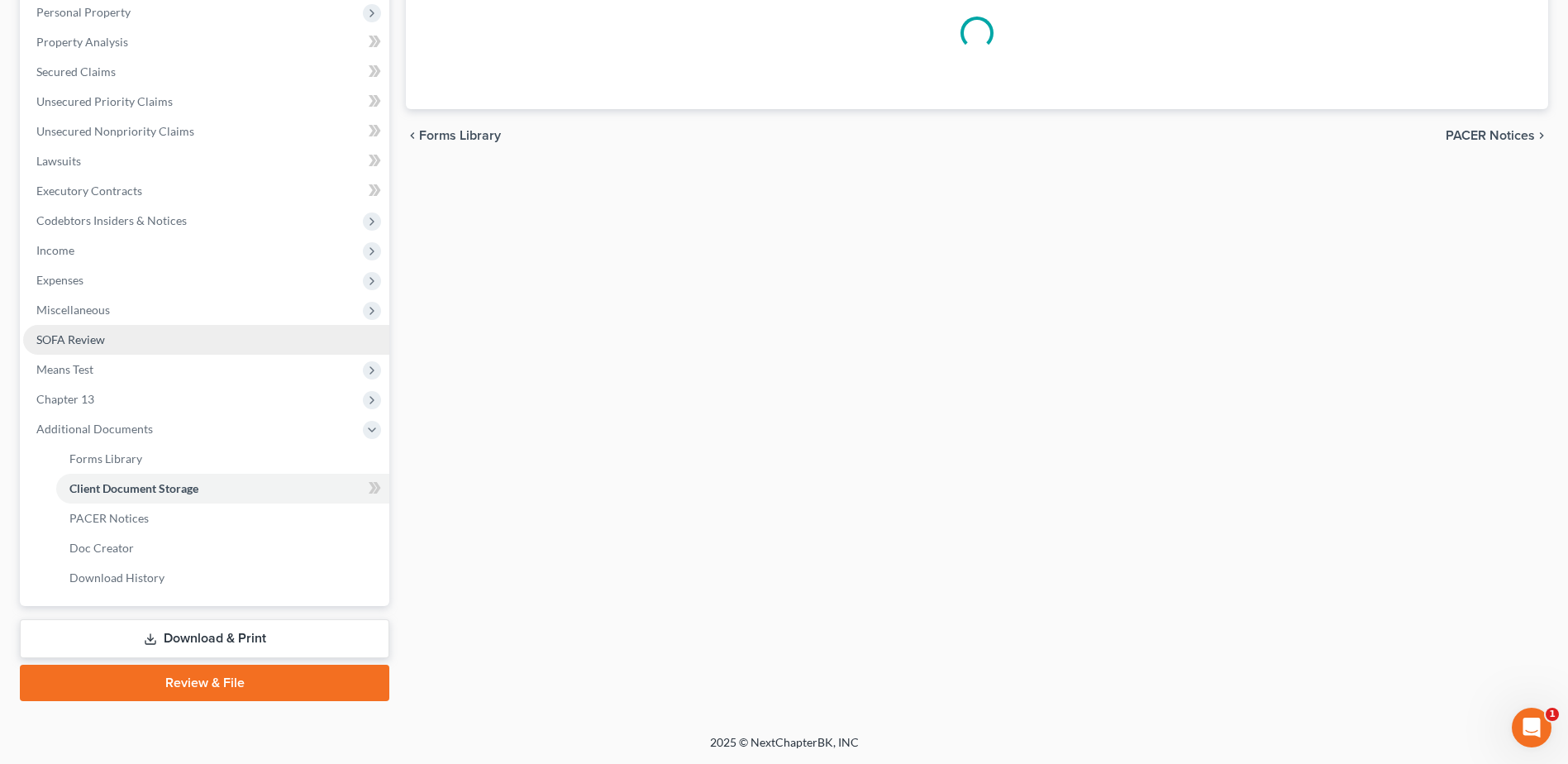
scroll to position [239, 0]
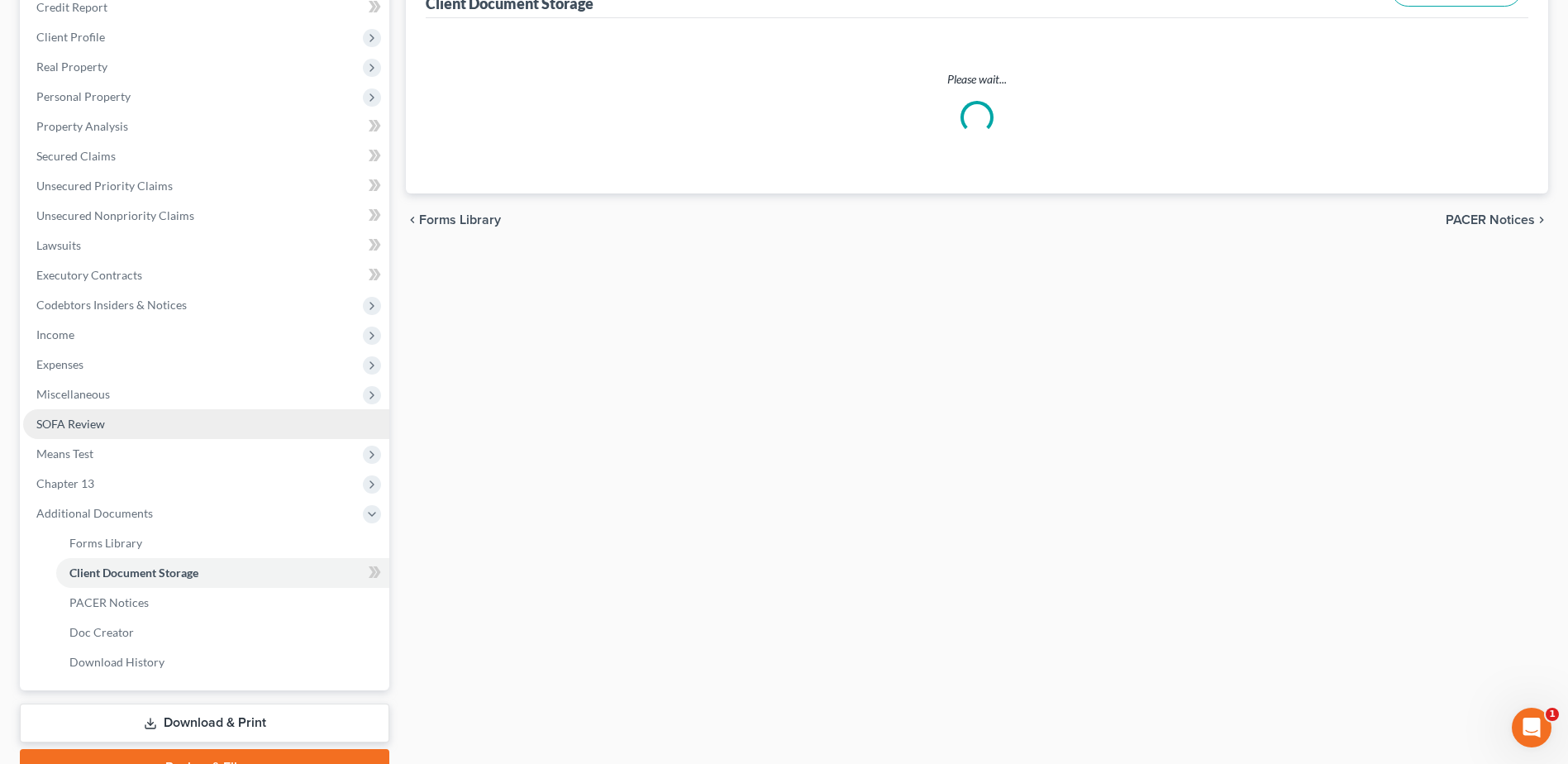
select select "7"
select select "52"
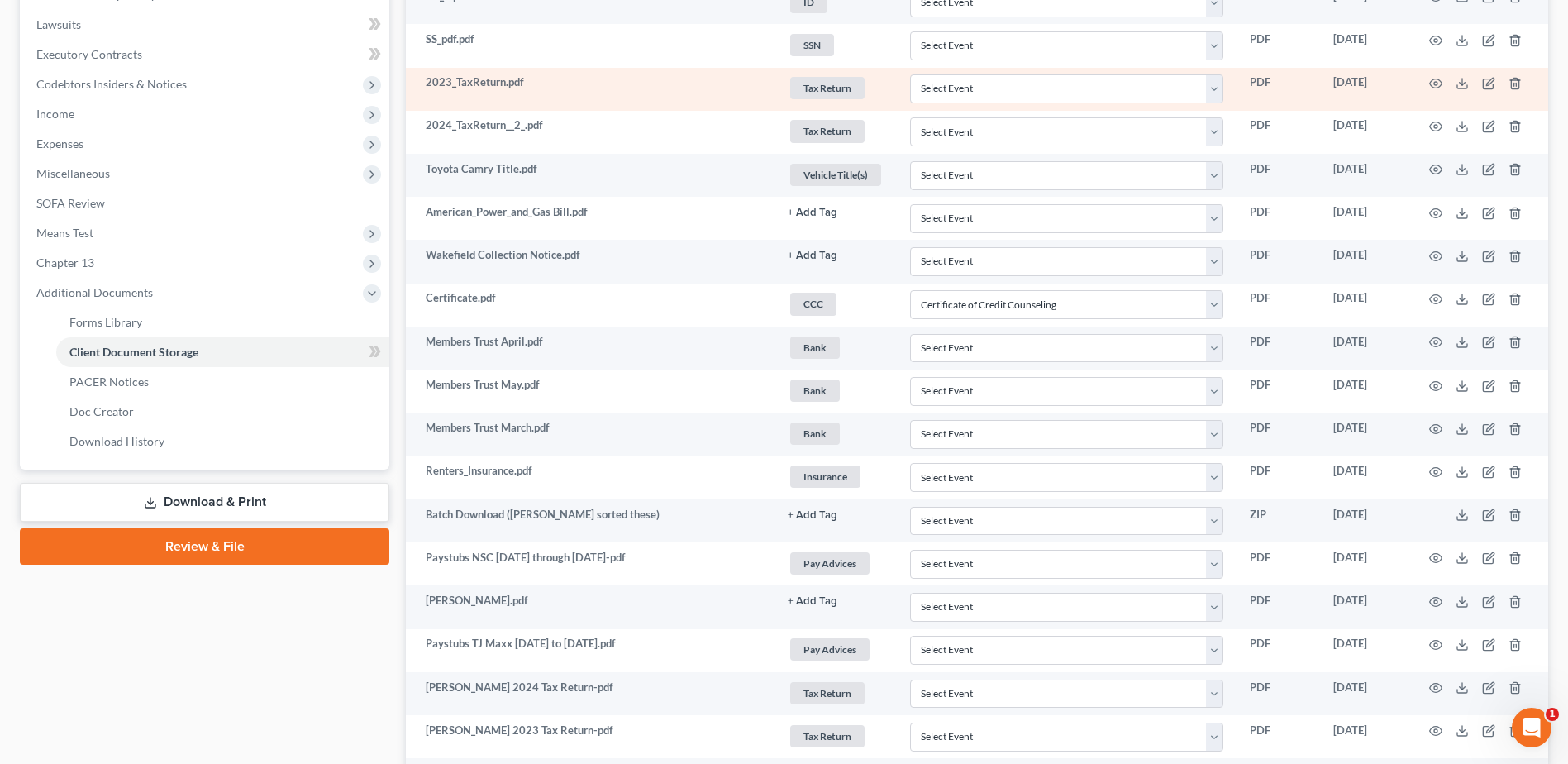
scroll to position [496, 0]
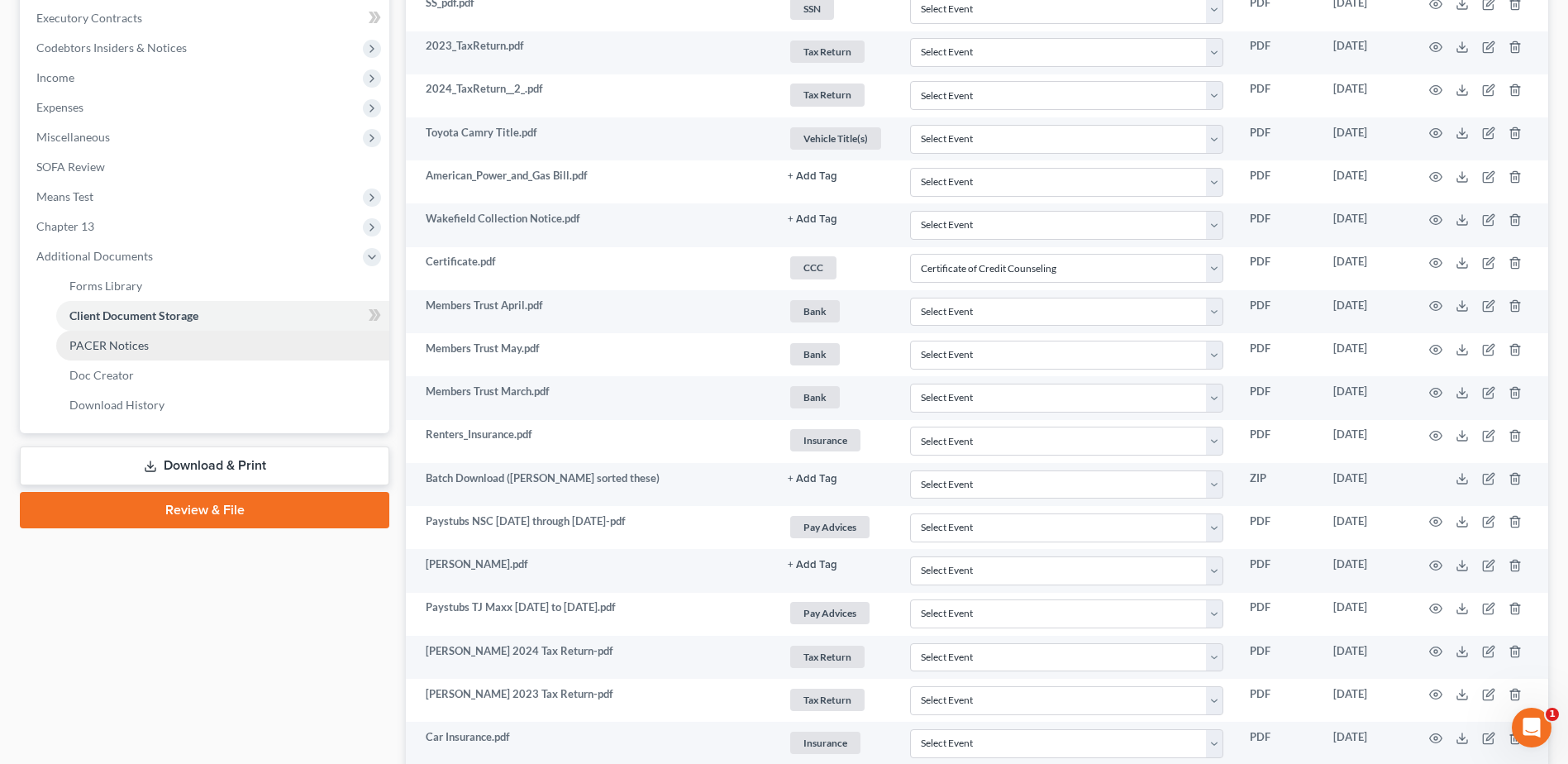
click at [211, 353] on link "PACER Notices" at bounding box center [223, 345] width 333 height 30
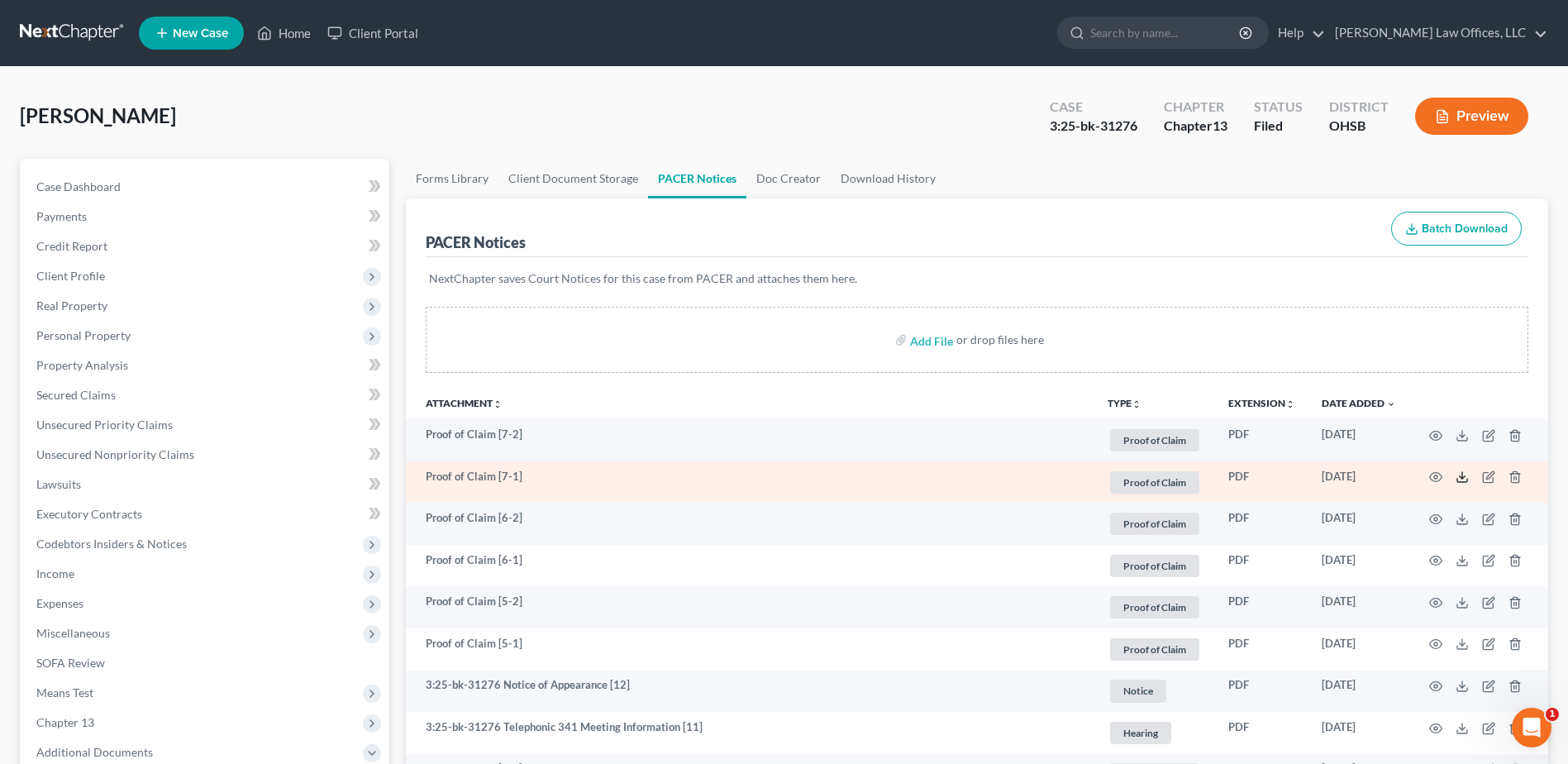
click at [1464, 479] on icon at bounding box center [1462, 477] width 13 height 13
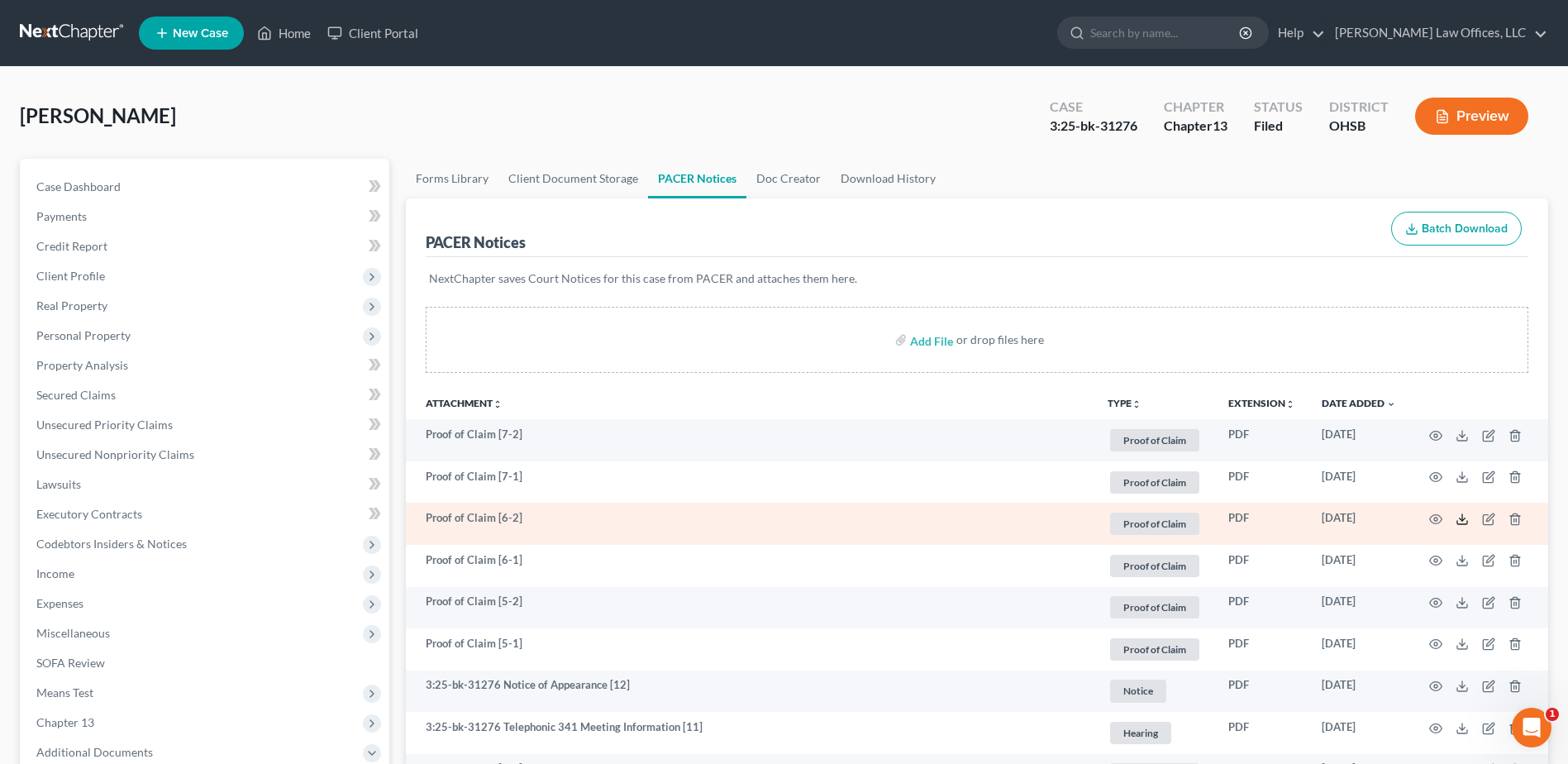
click at [1464, 522] on icon at bounding box center [1462, 519] width 13 height 13
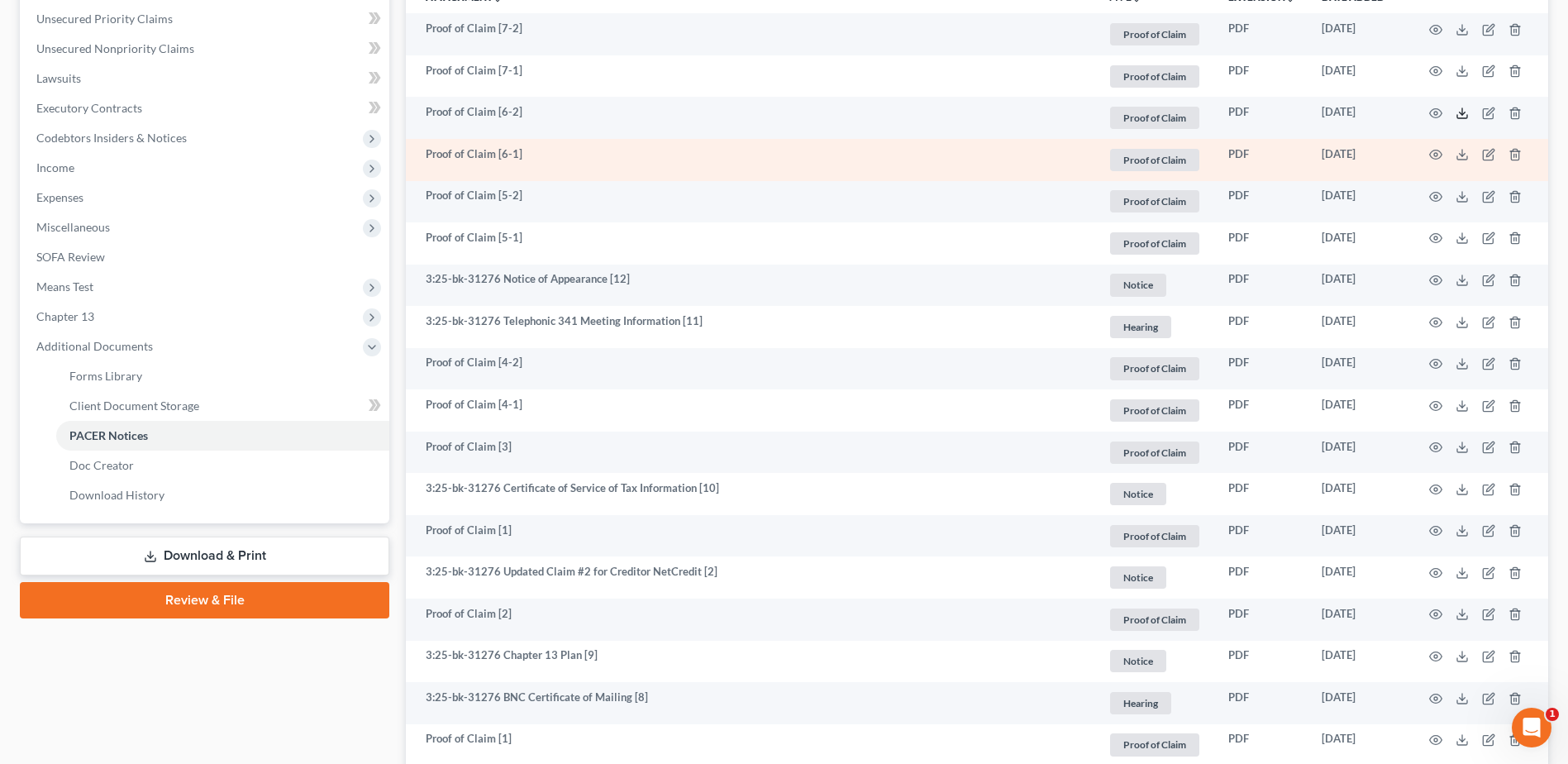
scroll to position [413, 0]
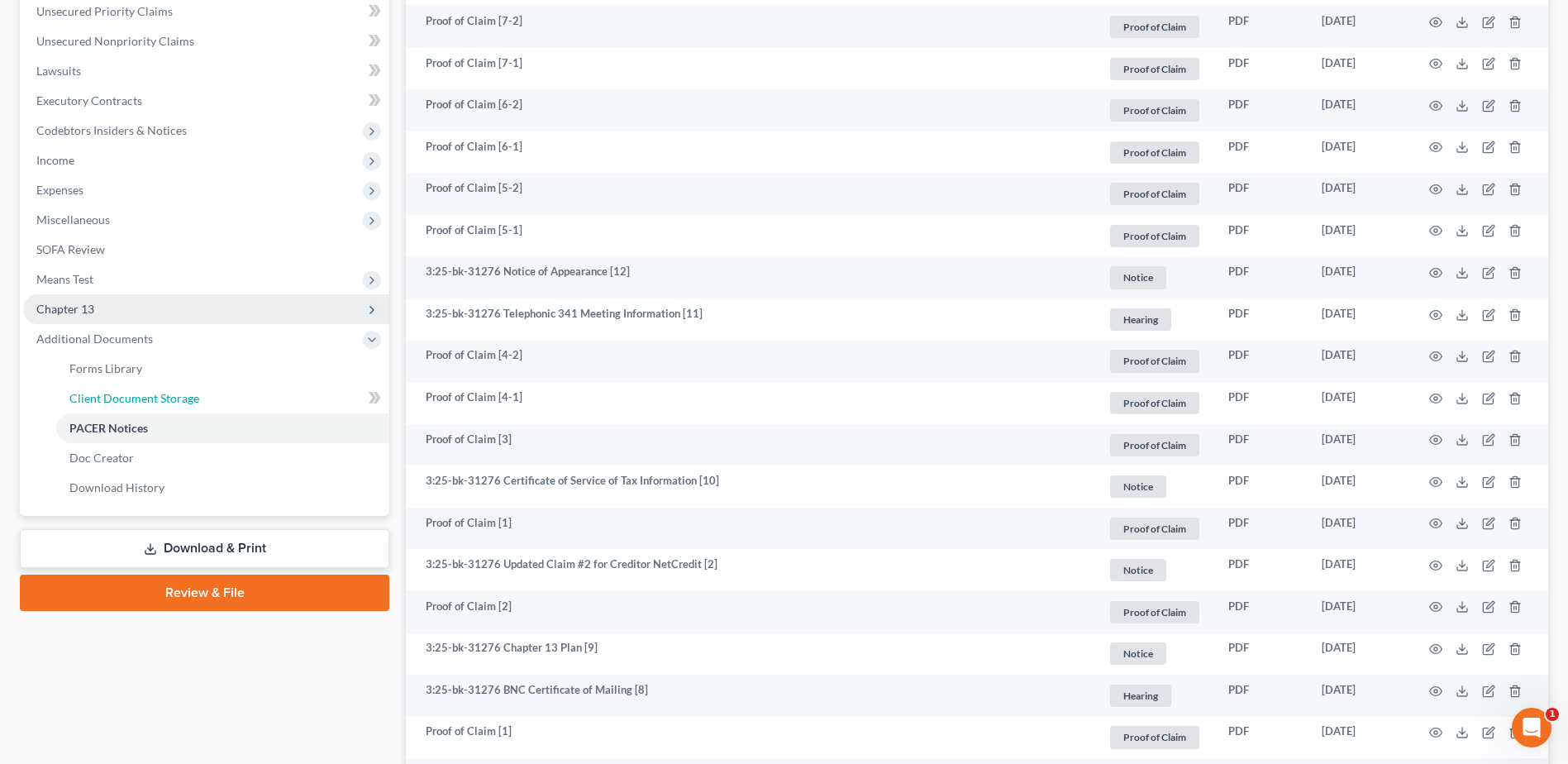
drag, startPoint x: 224, startPoint y: 394, endPoint x: 256, endPoint y: 389, distance: 32.4
click at [224, 394] on link "Client Document Storage" at bounding box center [223, 399] width 333 height 30
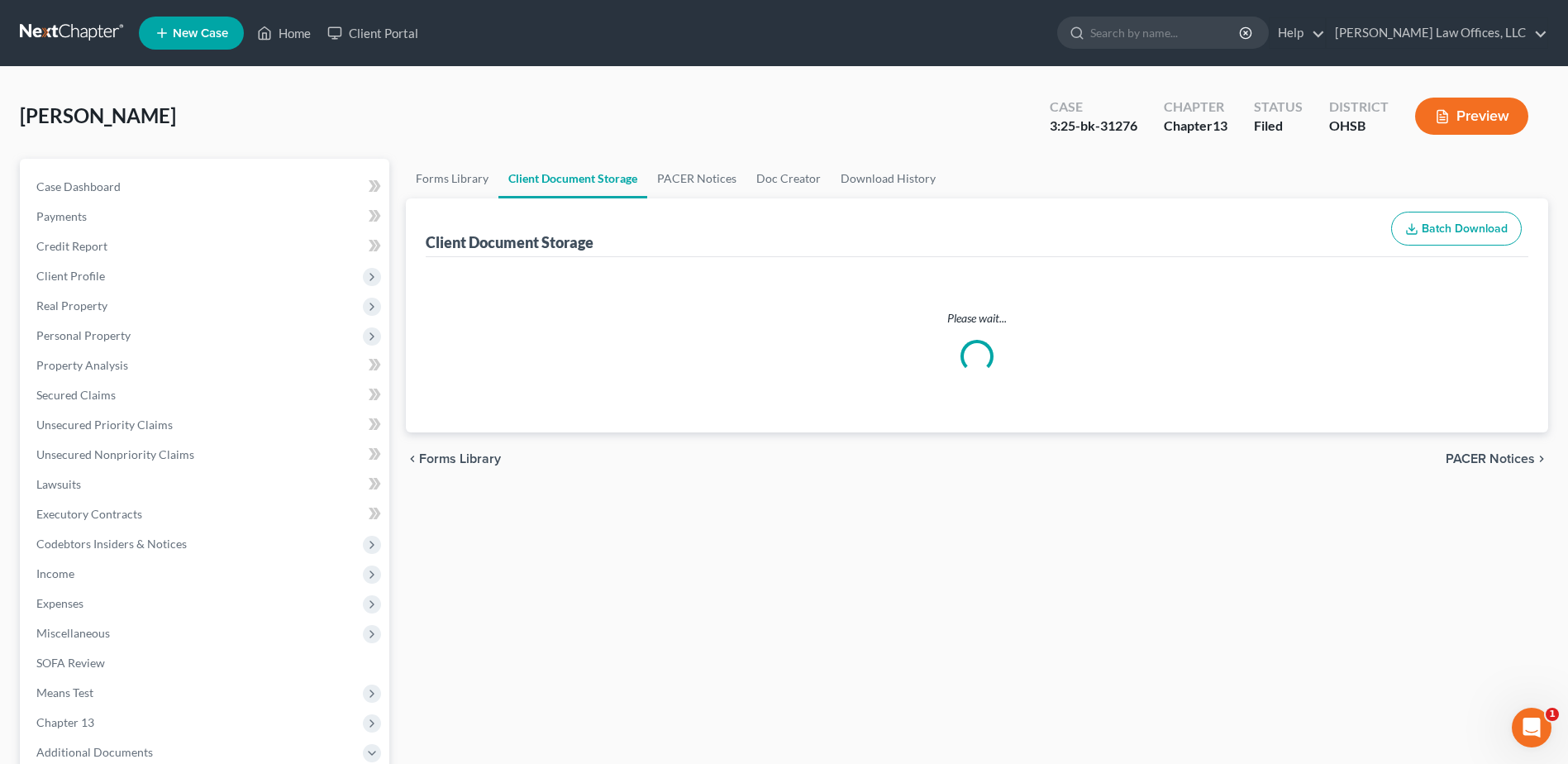
select select "7"
select select "52"
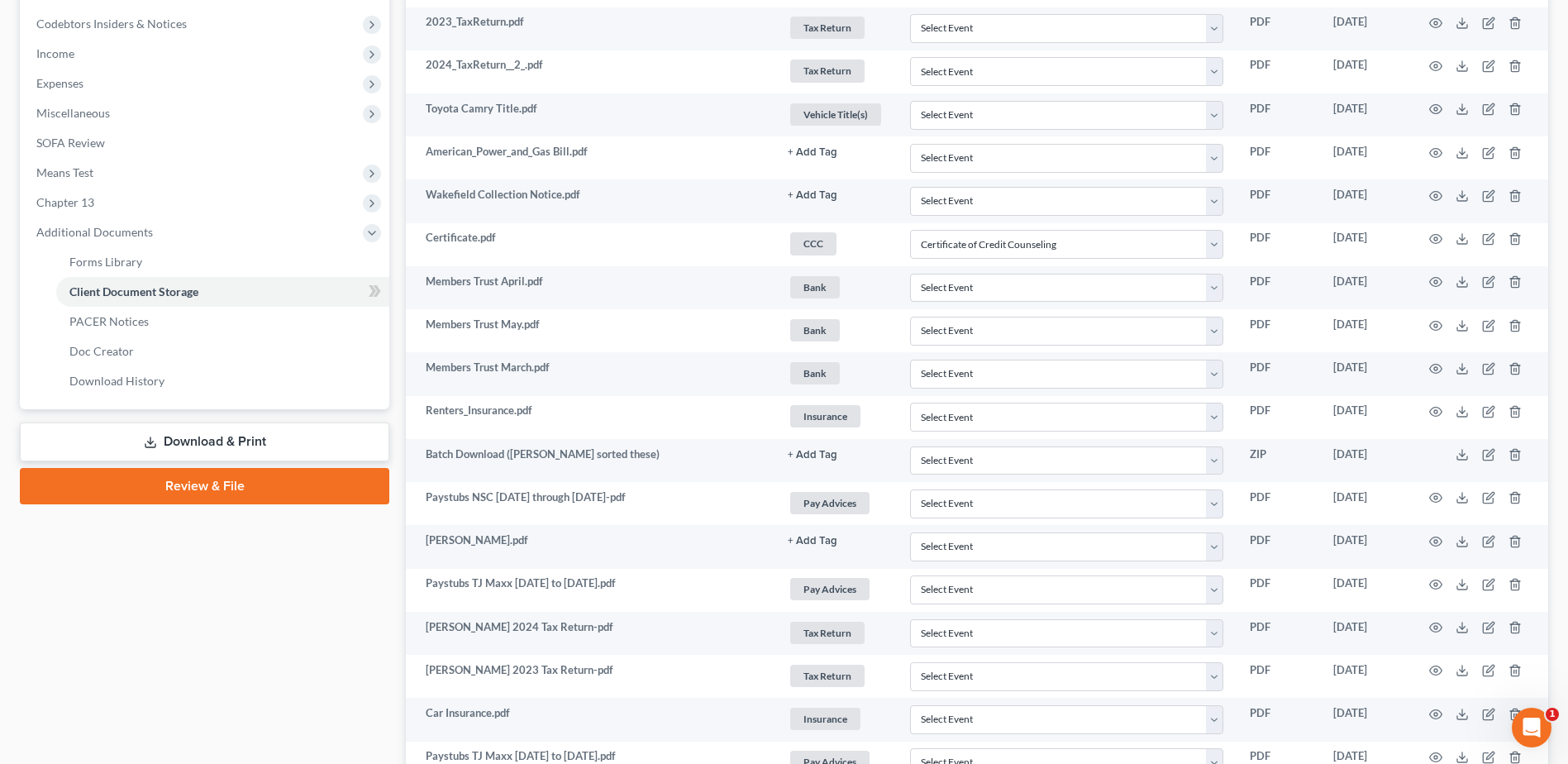
scroll to position [483, 0]
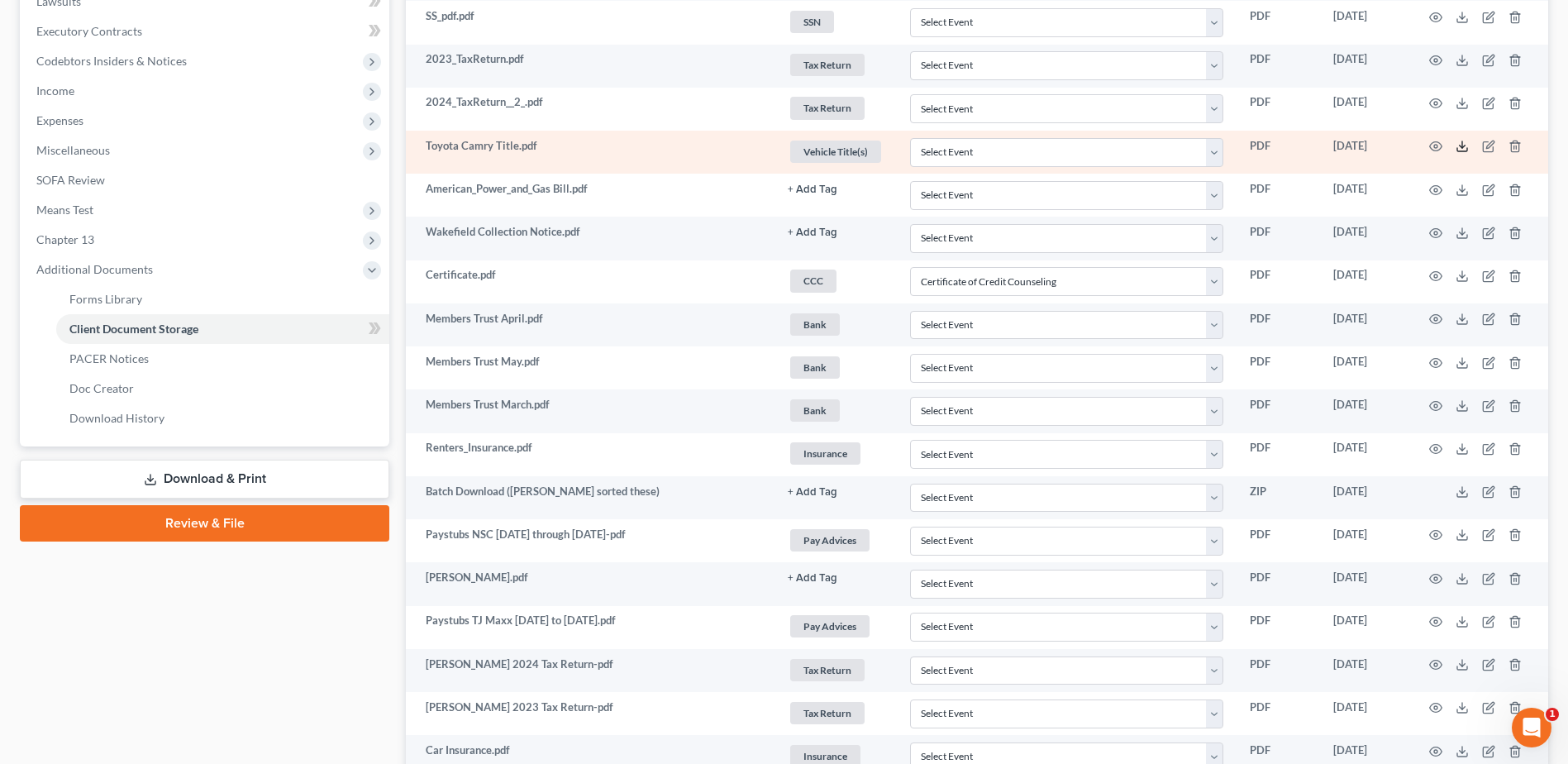
click at [1459, 143] on icon at bounding box center [1462, 146] width 13 height 13
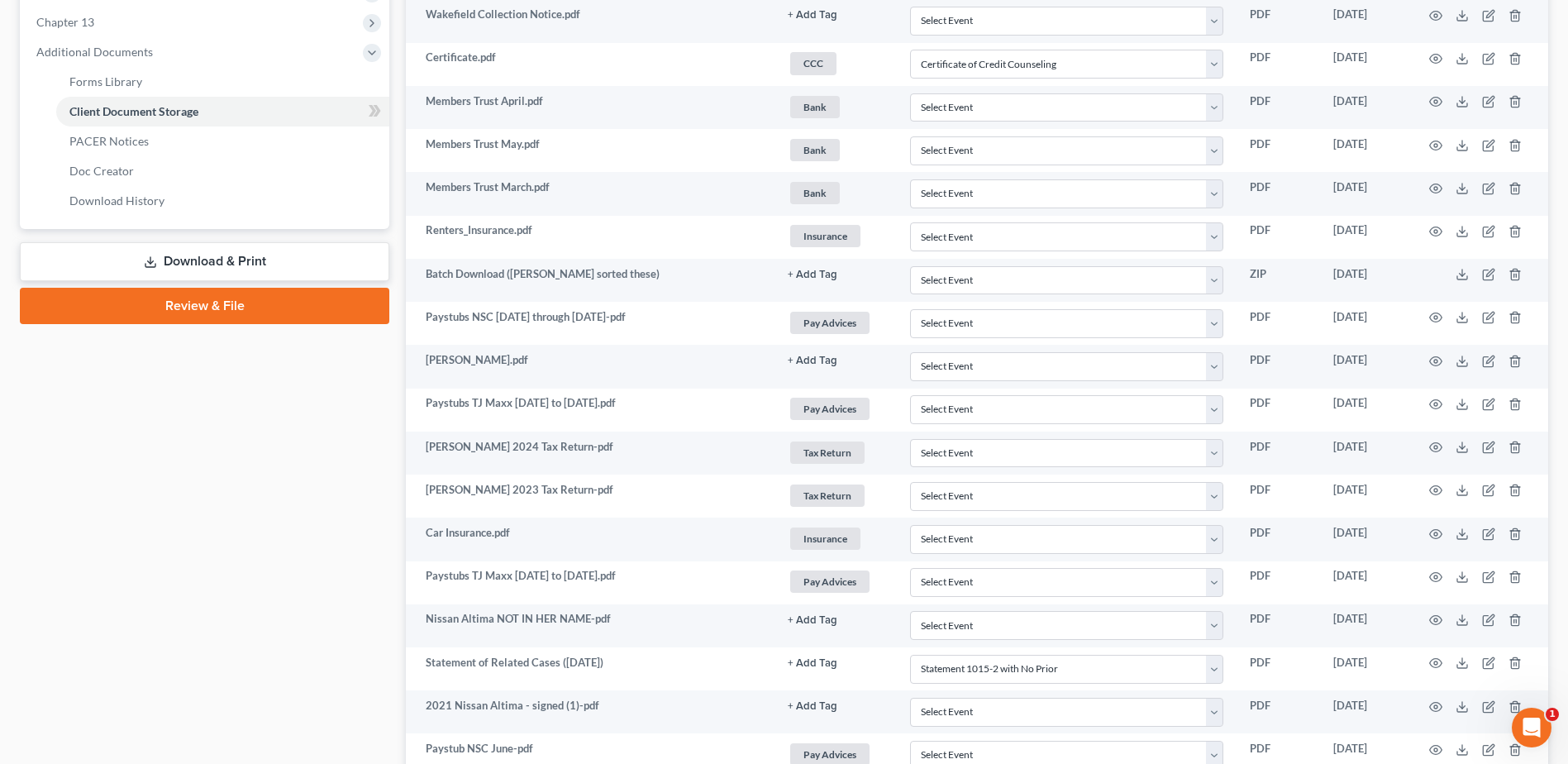
scroll to position [731, 0]
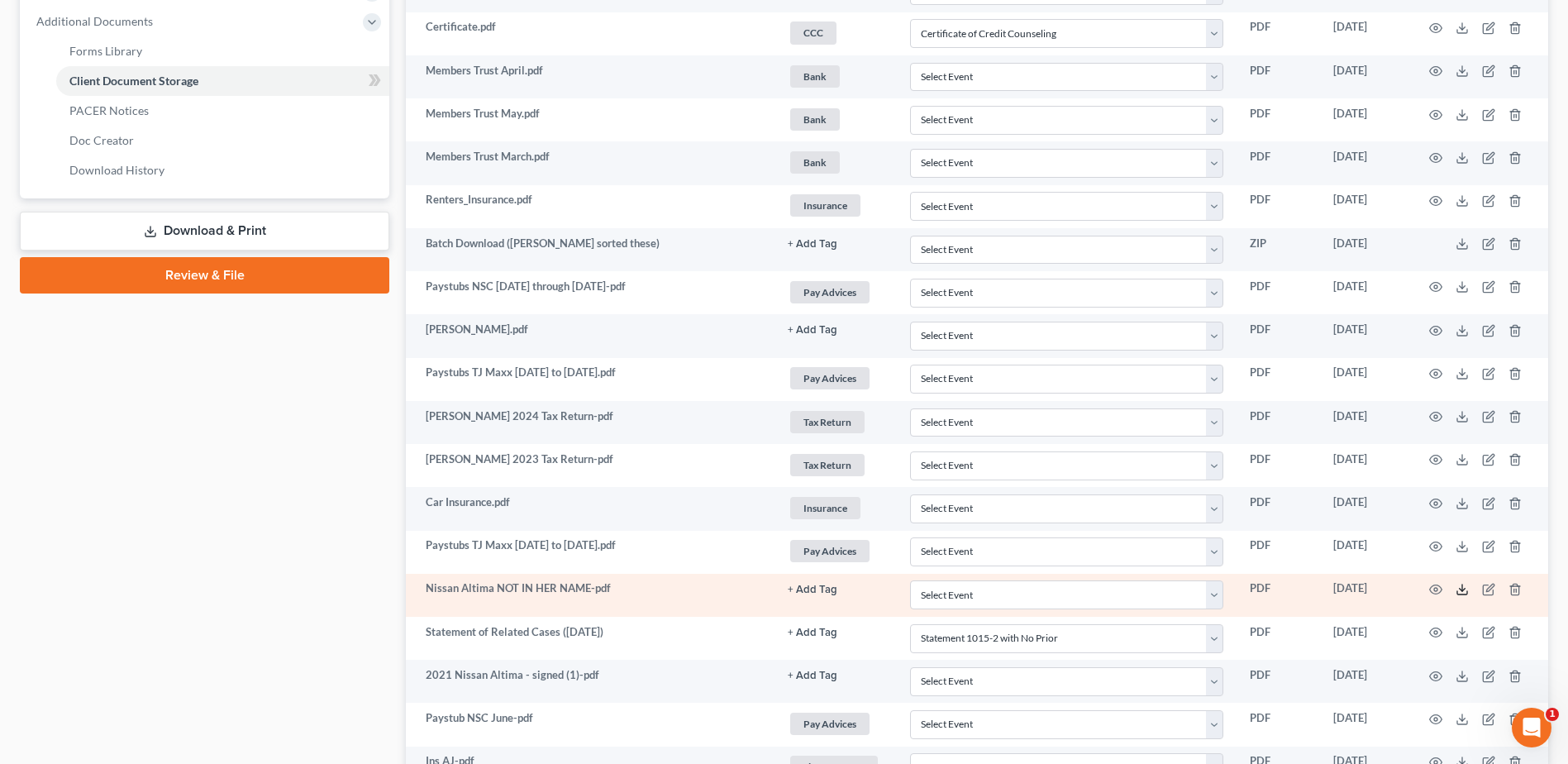
click at [1464, 590] on polyline at bounding box center [1463, 589] width 6 height 3
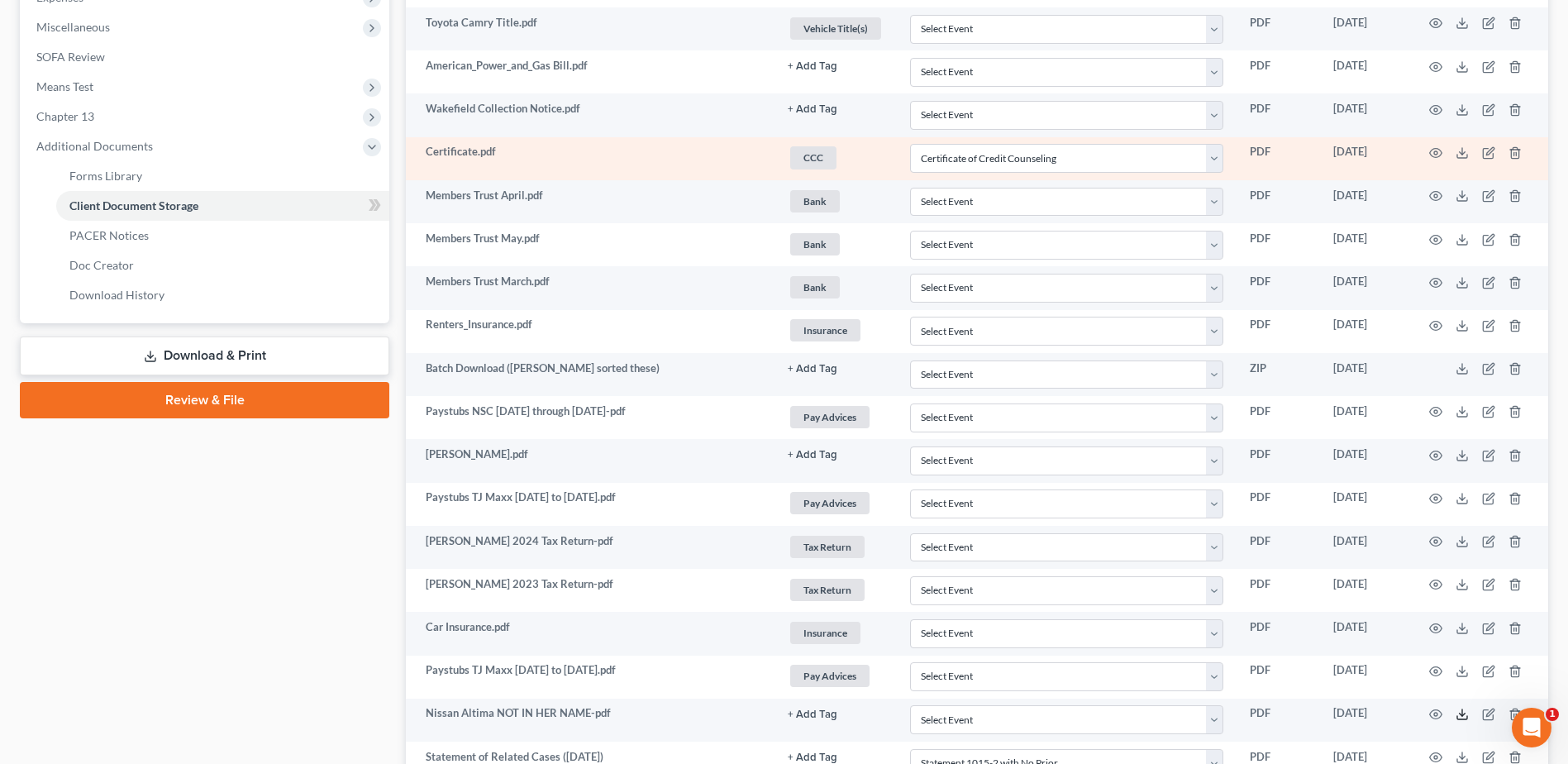
scroll to position [483, 0]
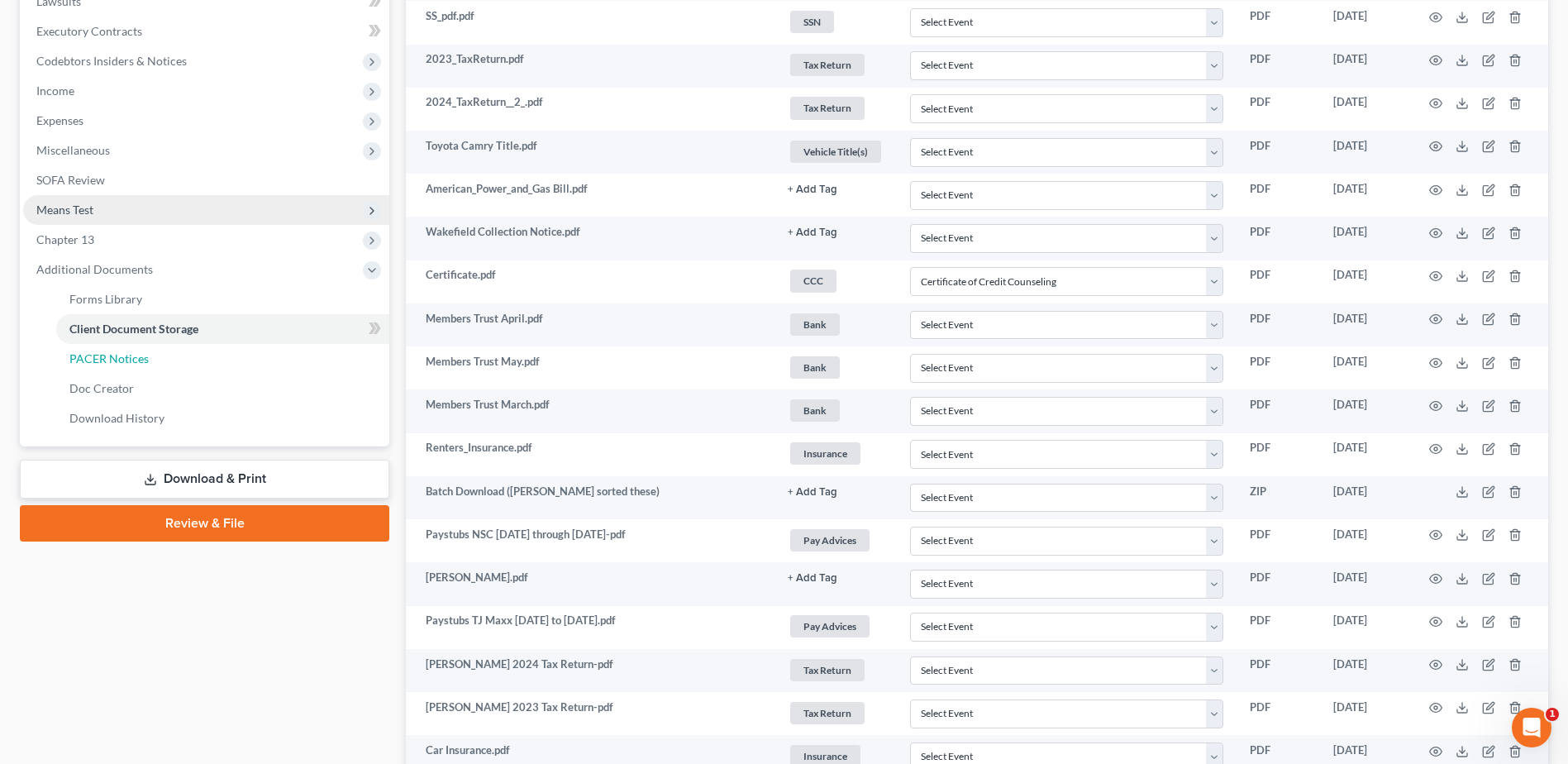
drag, startPoint x: 182, startPoint y: 359, endPoint x: 198, endPoint y: 357, distance: 16.1
click at [182, 359] on link "PACER Notices" at bounding box center [223, 359] width 333 height 30
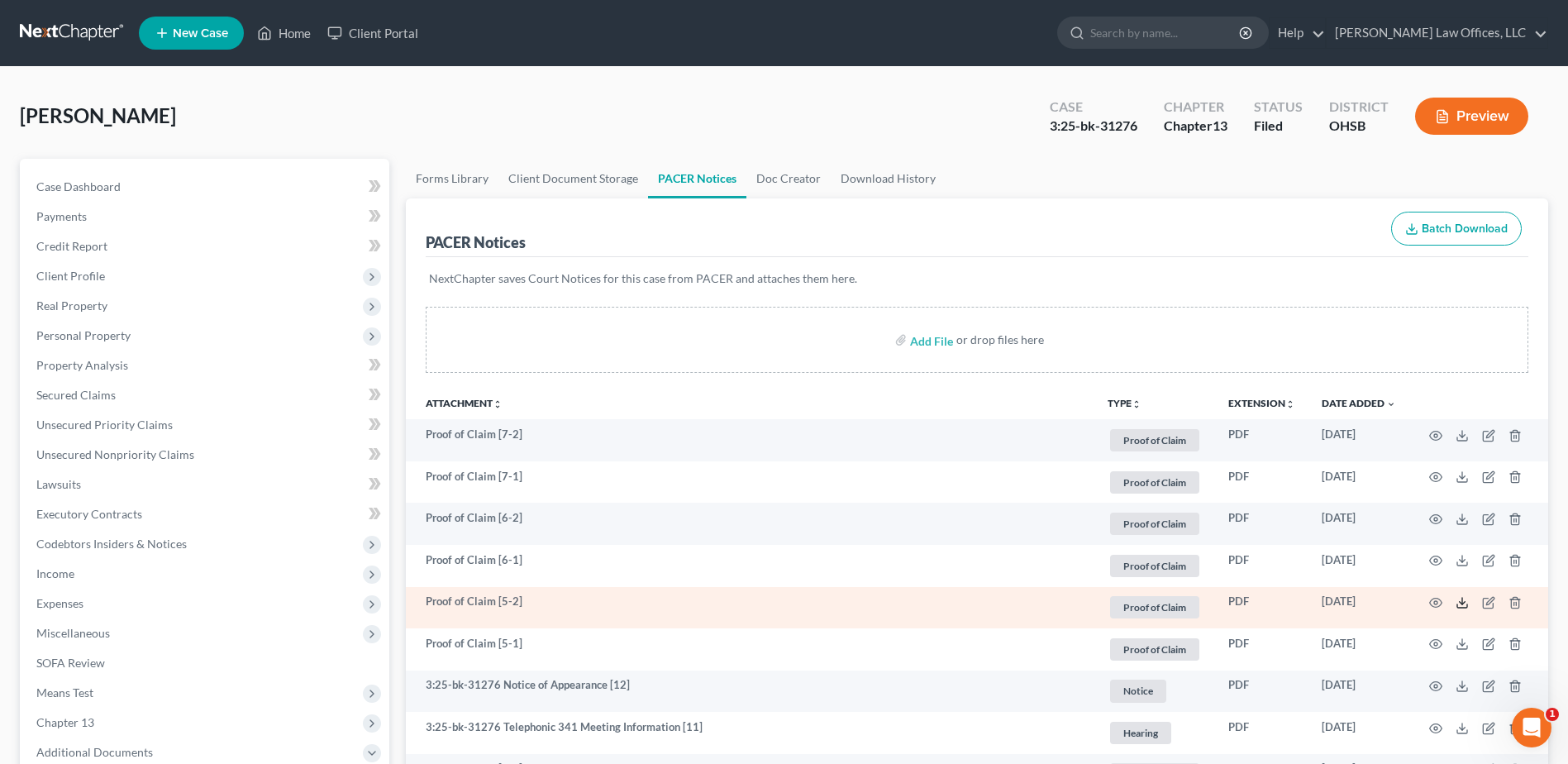
click at [1462, 608] on icon at bounding box center [1462, 602] width 13 height 13
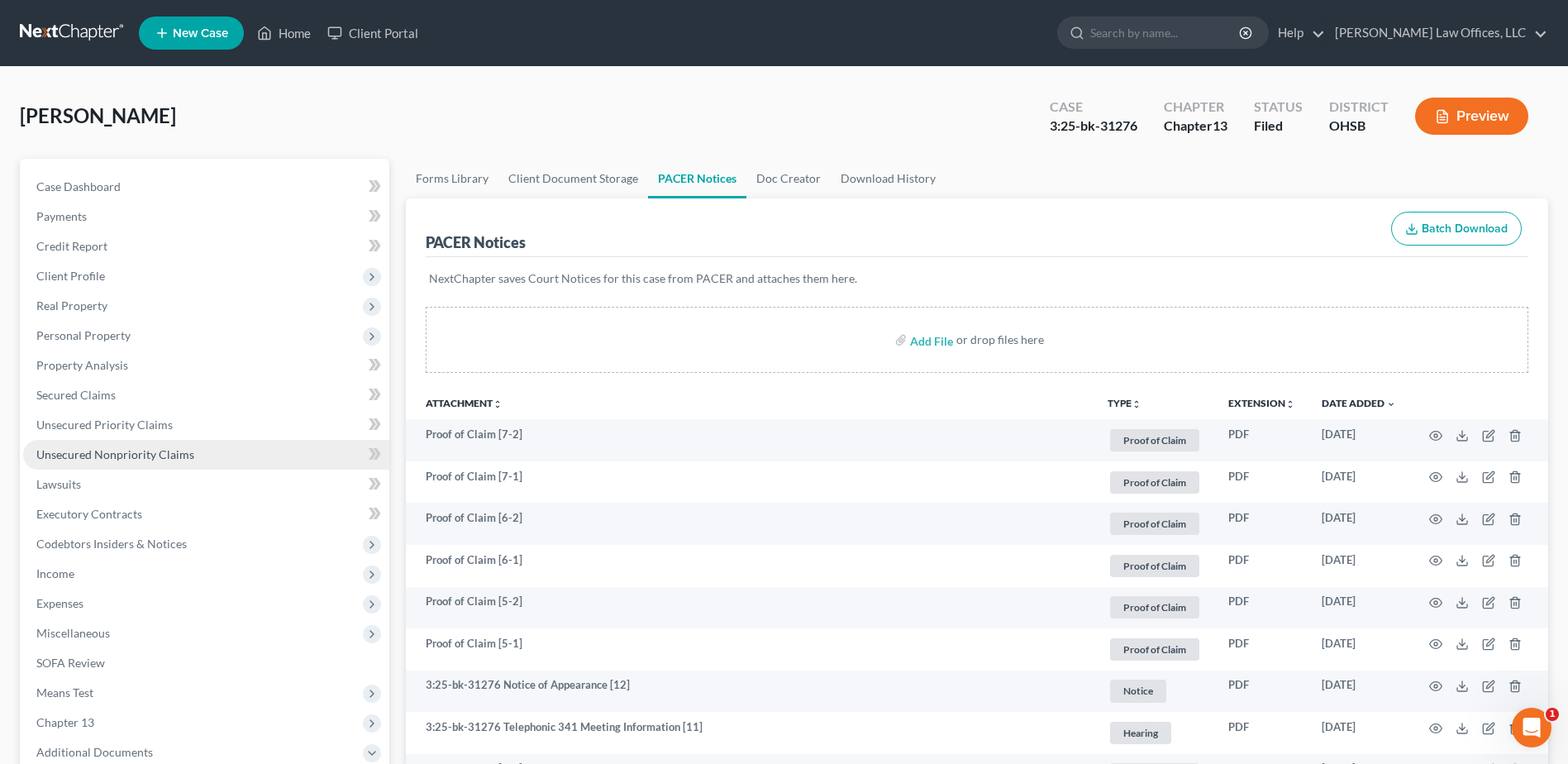
click at [157, 451] on span "Unsecured Nonpriority Claims" at bounding box center [115, 454] width 157 height 14
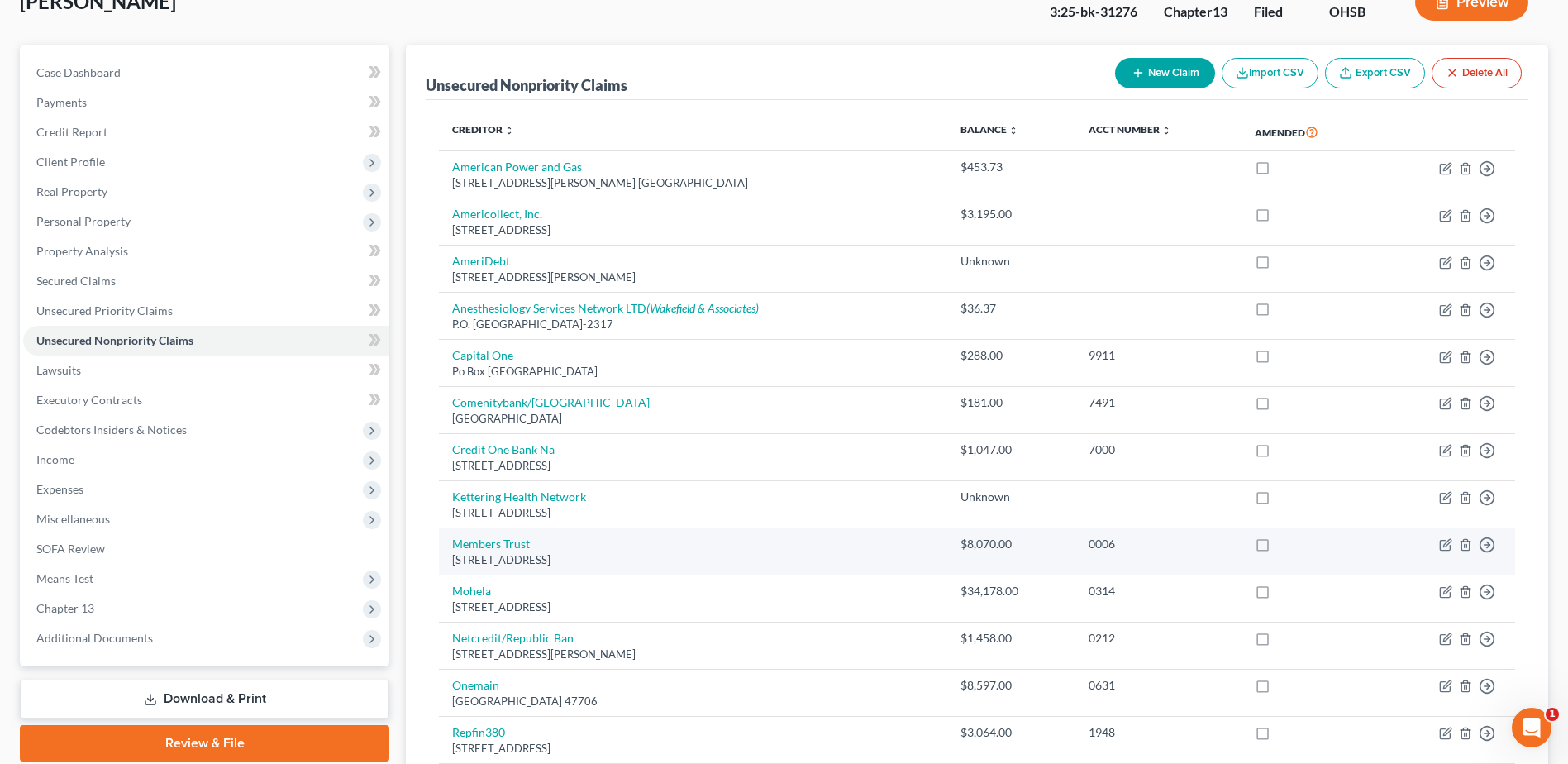
scroll to position [104, 0]
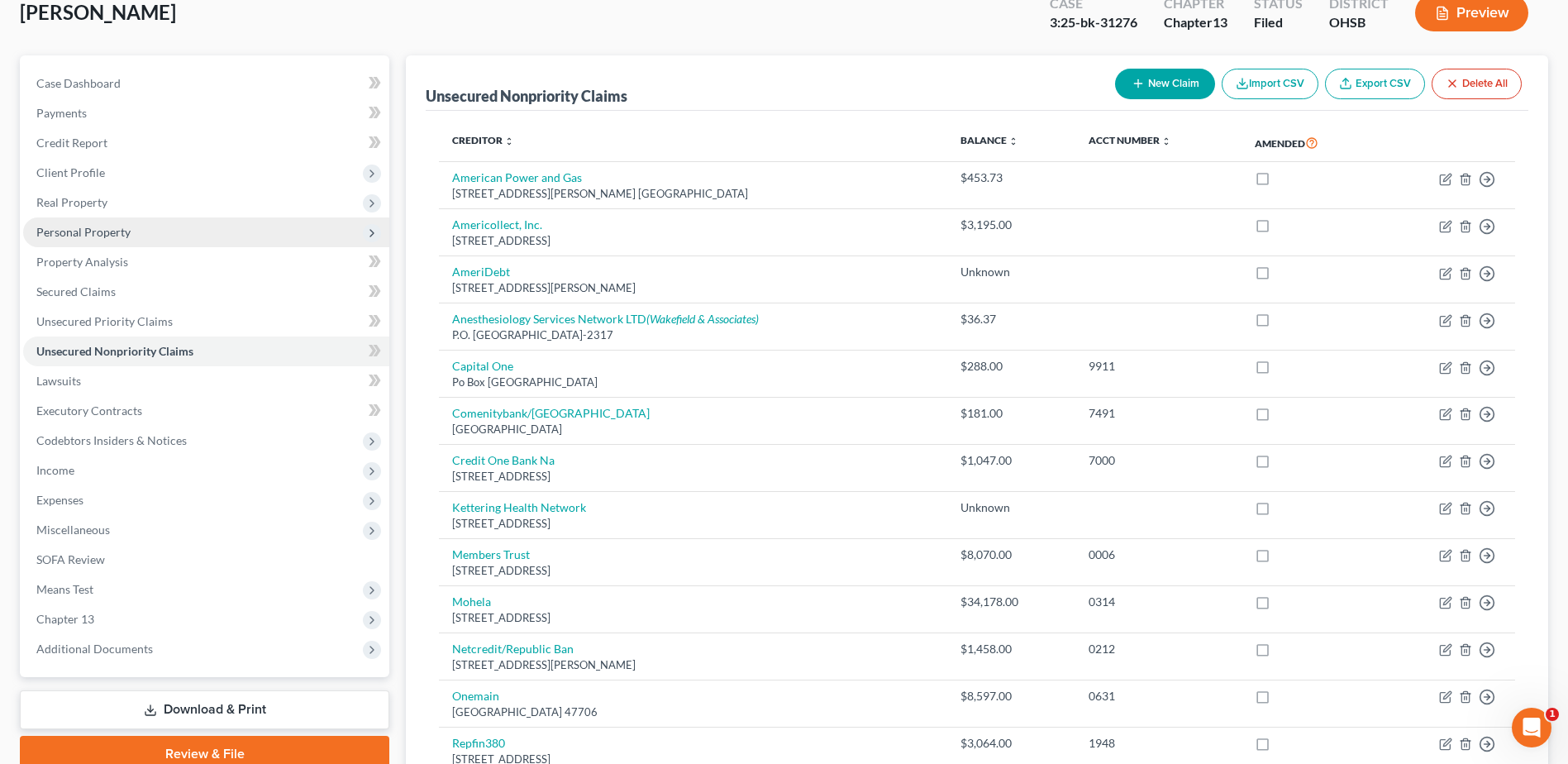
click at [201, 233] on span "Personal Property" at bounding box center [206, 232] width 366 height 30
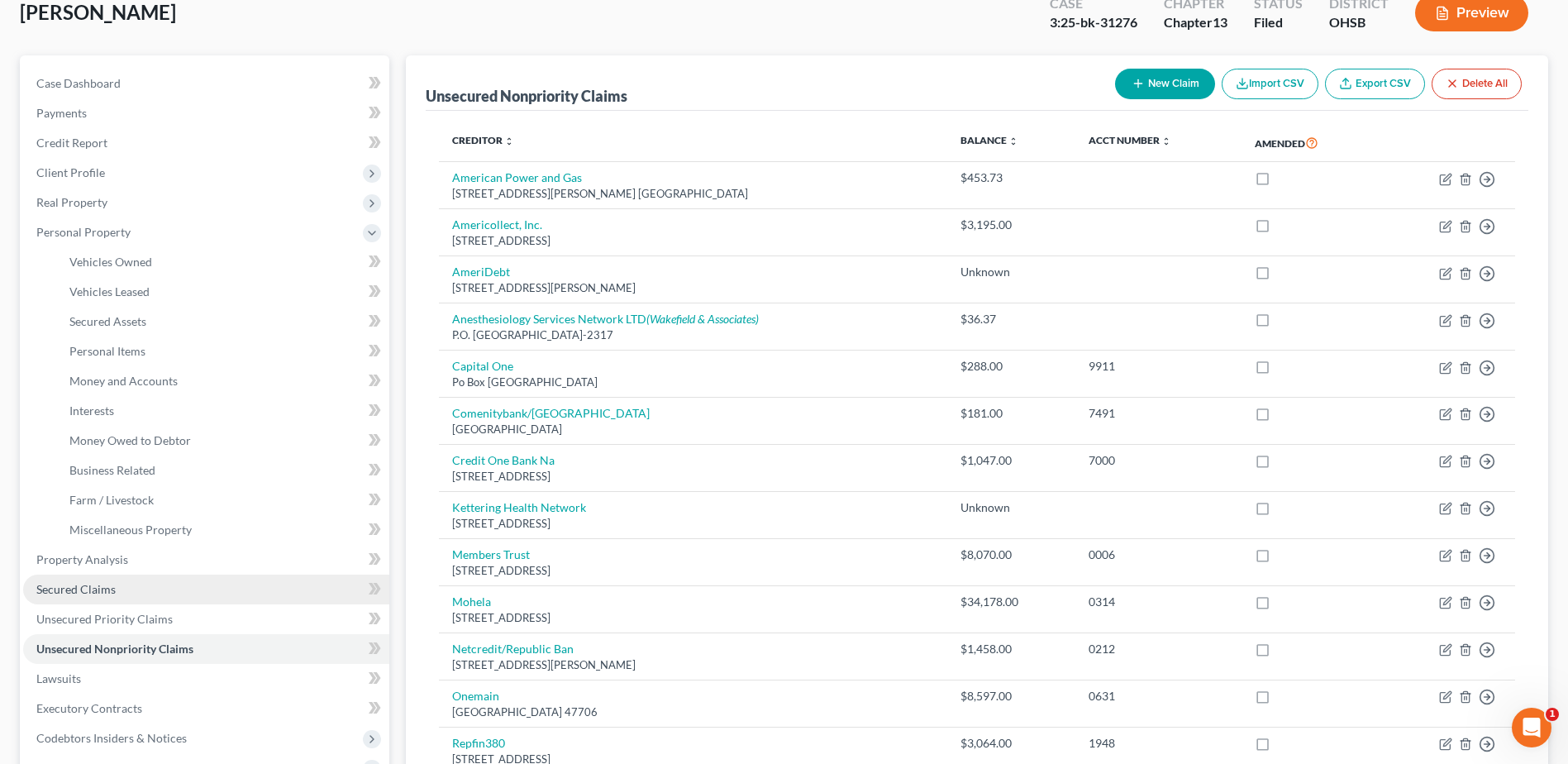
click at [168, 579] on link "Secured Claims" at bounding box center [206, 589] width 366 height 30
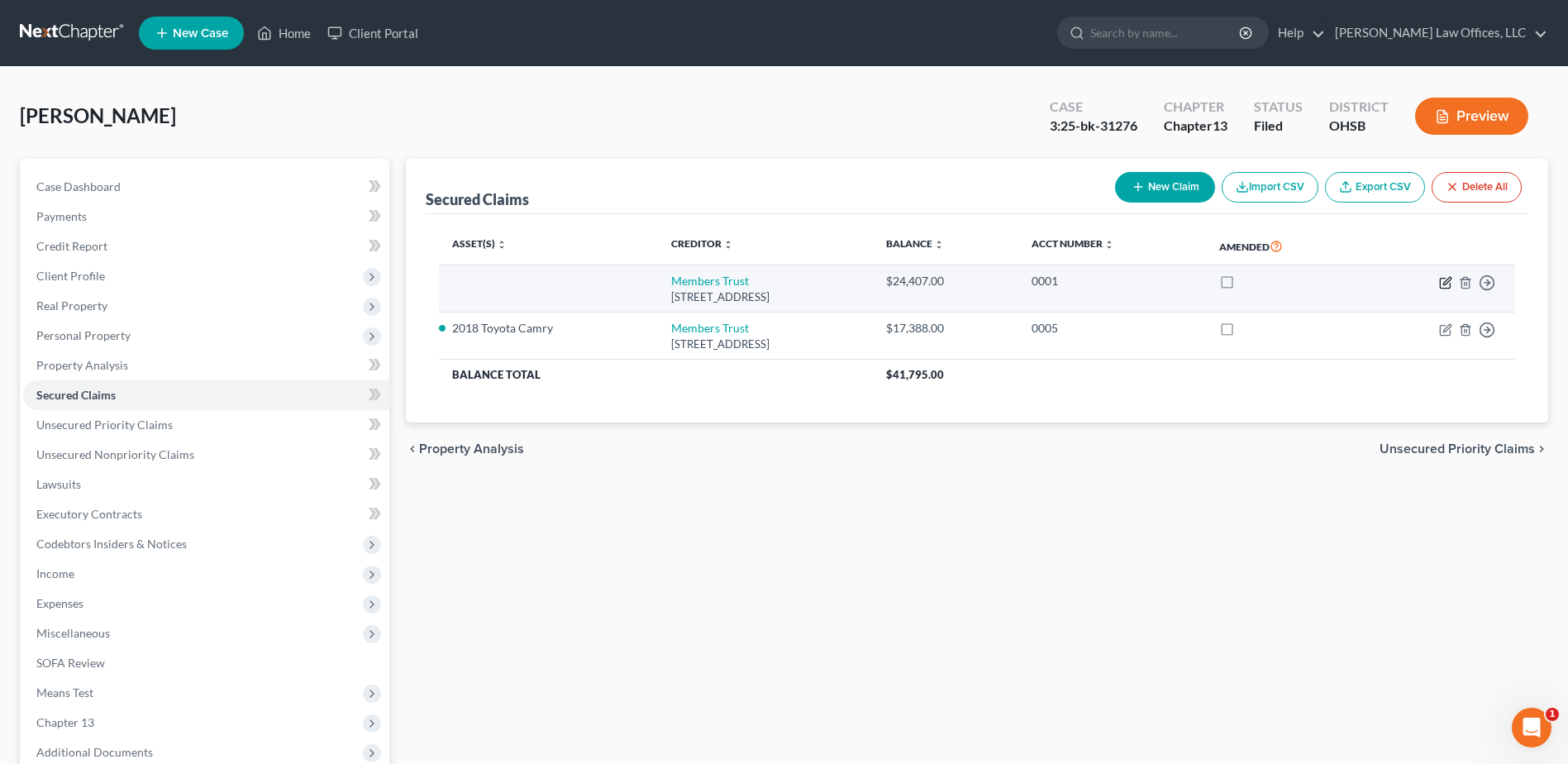
click at [1444, 280] on icon "button" at bounding box center [1445, 282] width 13 height 13
select select "36"
select select "0"
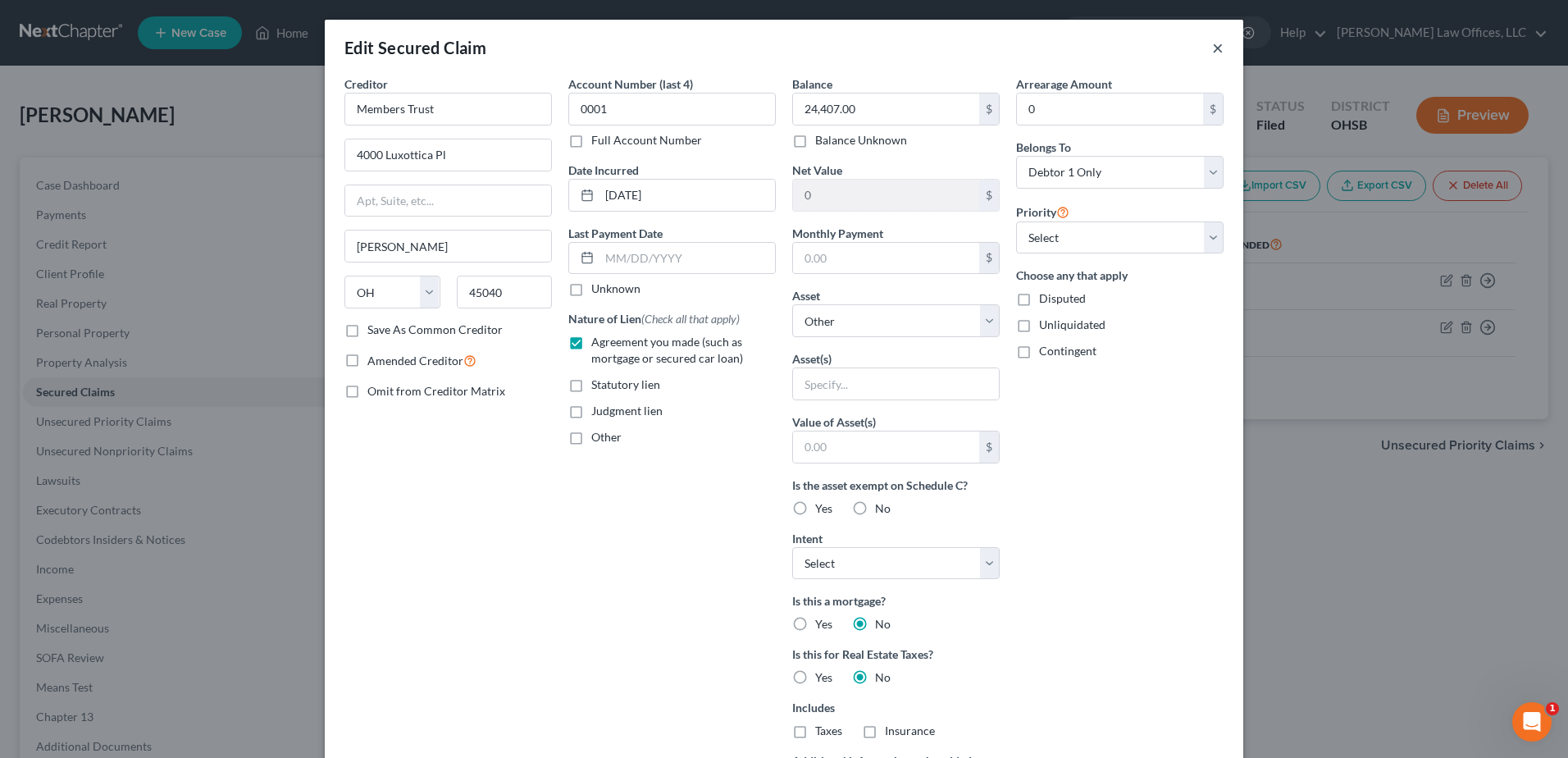
click at [1212, 48] on button "×" at bounding box center [1217, 47] width 11 height 20
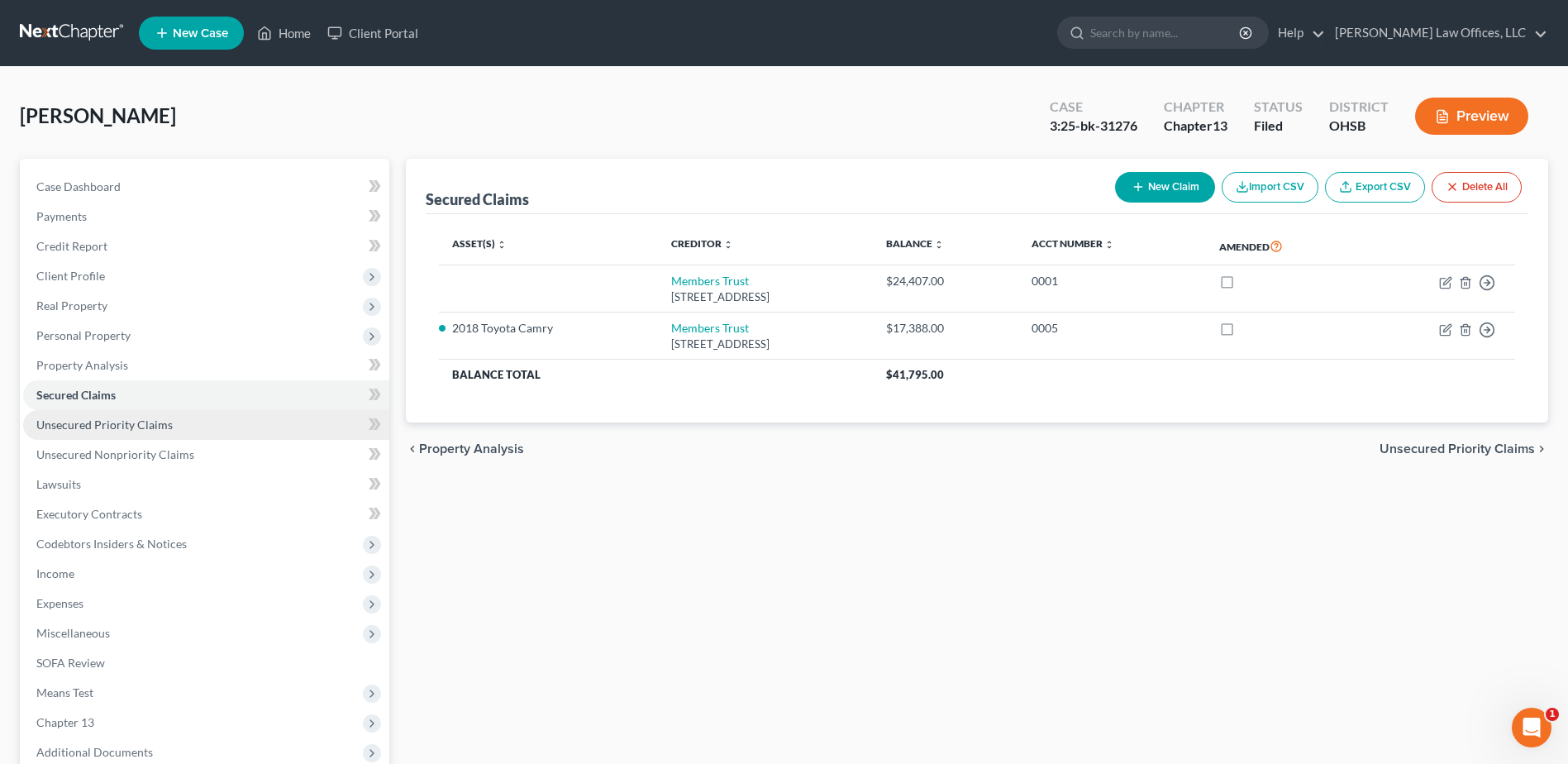
click at [157, 414] on link "Unsecured Priority Claims" at bounding box center [206, 425] width 366 height 30
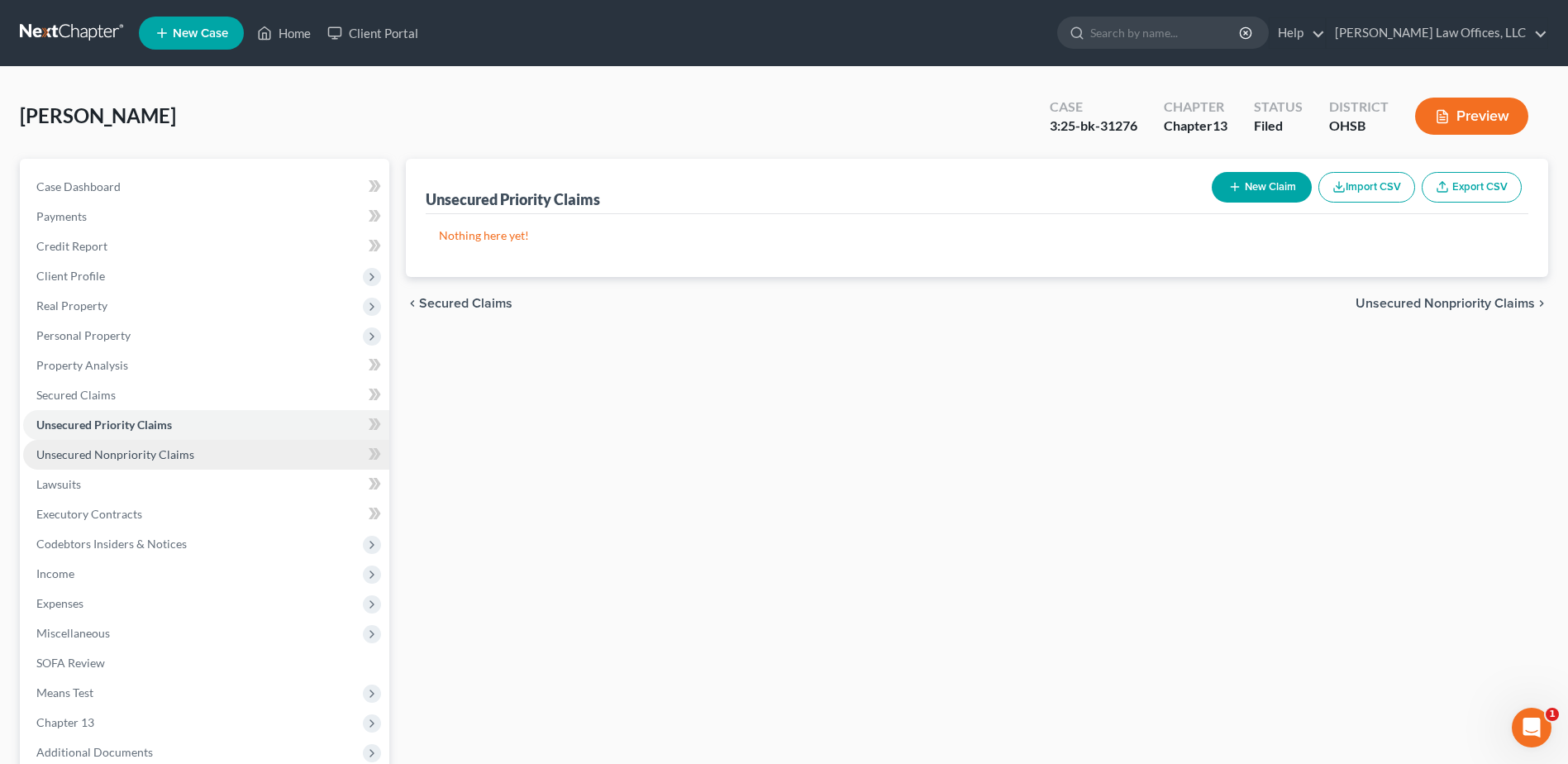
click at [157, 466] on link "Unsecured Nonpriority Claims" at bounding box center [206, 454] width 366 height 30
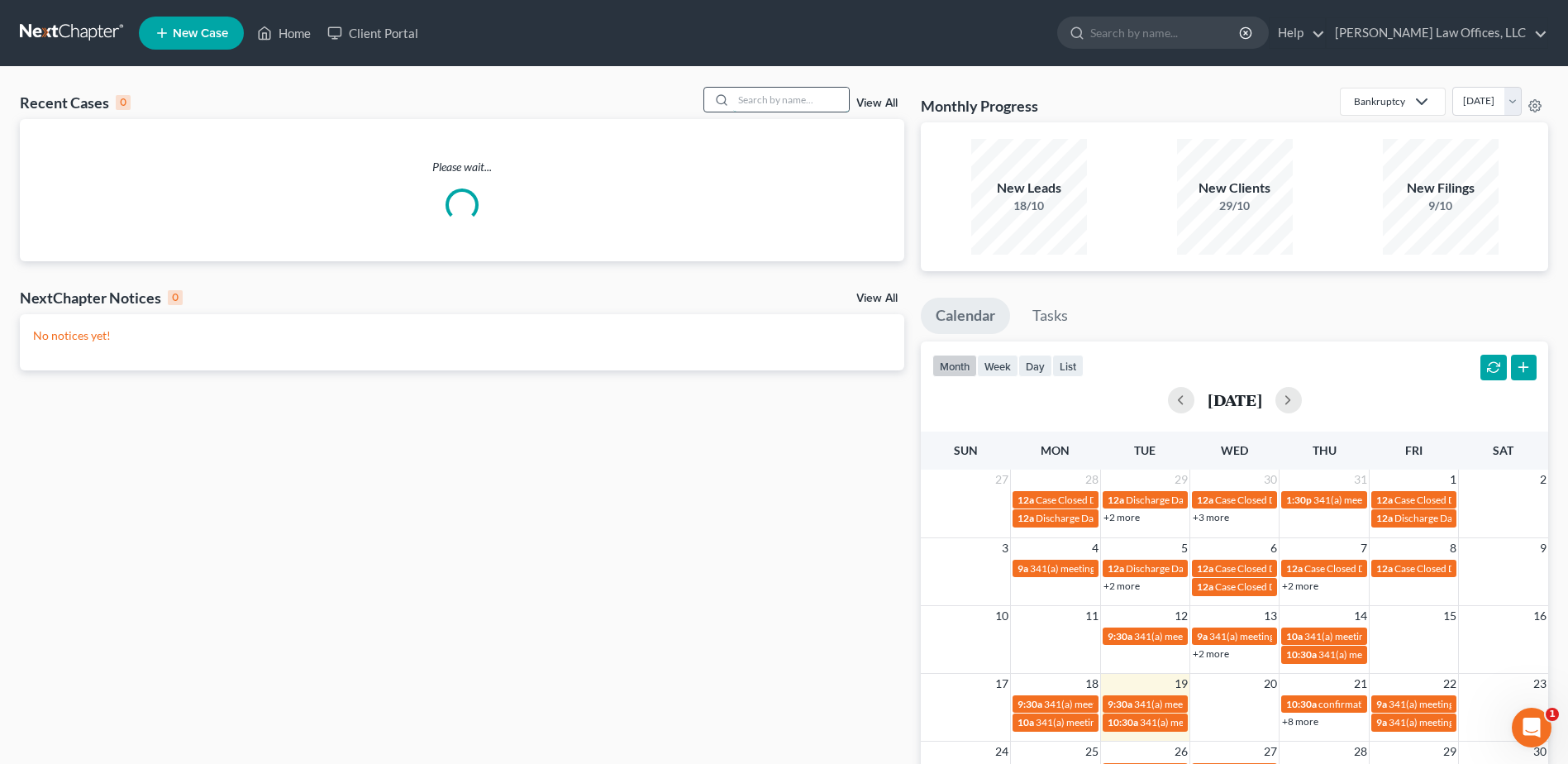
click at [753, 102] on input "search" at bounding box center [791, 100] width 116 height 24
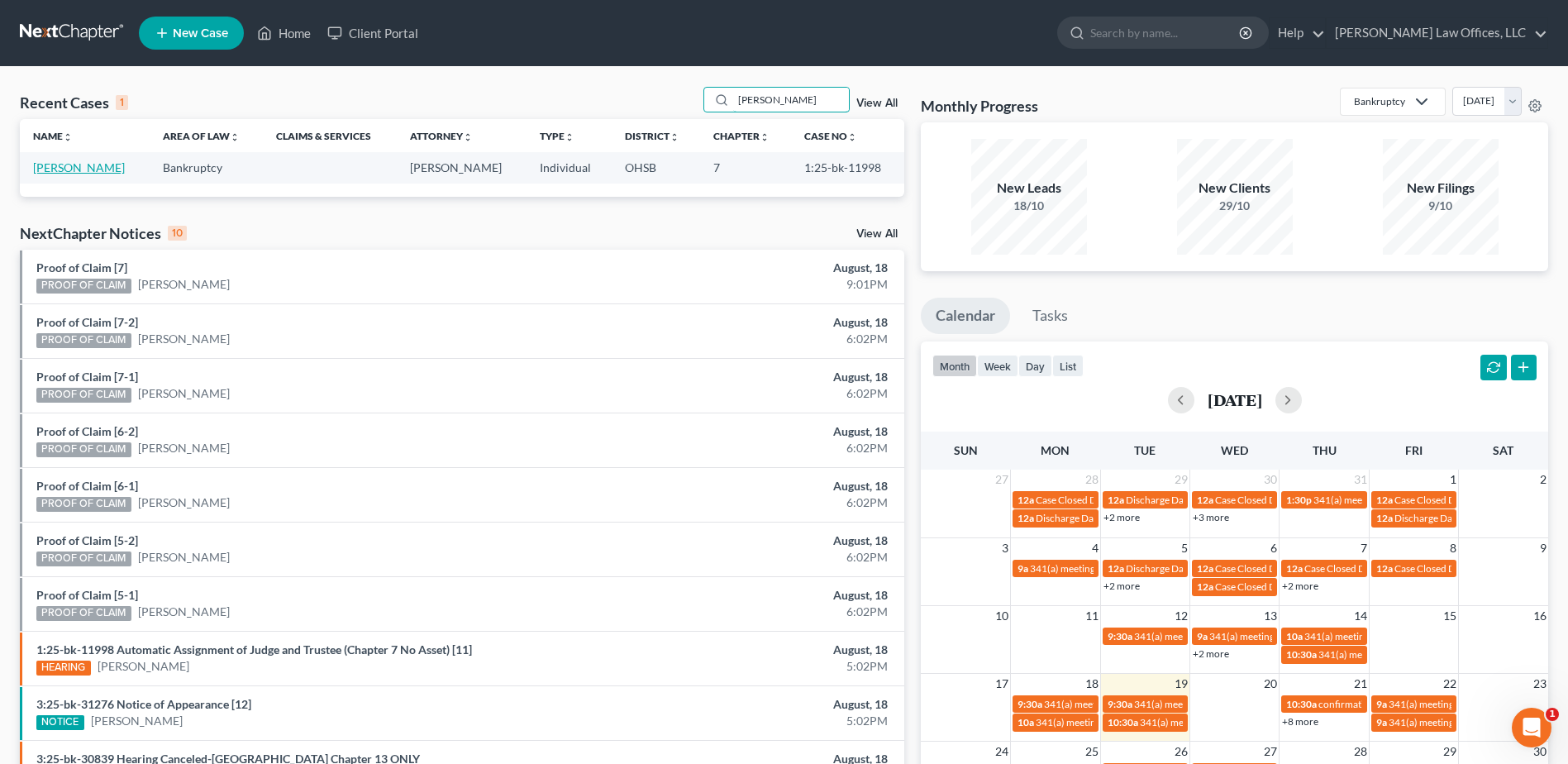
type input "redd"
click at [71, 165] on link "[PERSON_NAME]" at bounding box center [78, 167] width 91 height 14
select select "0"
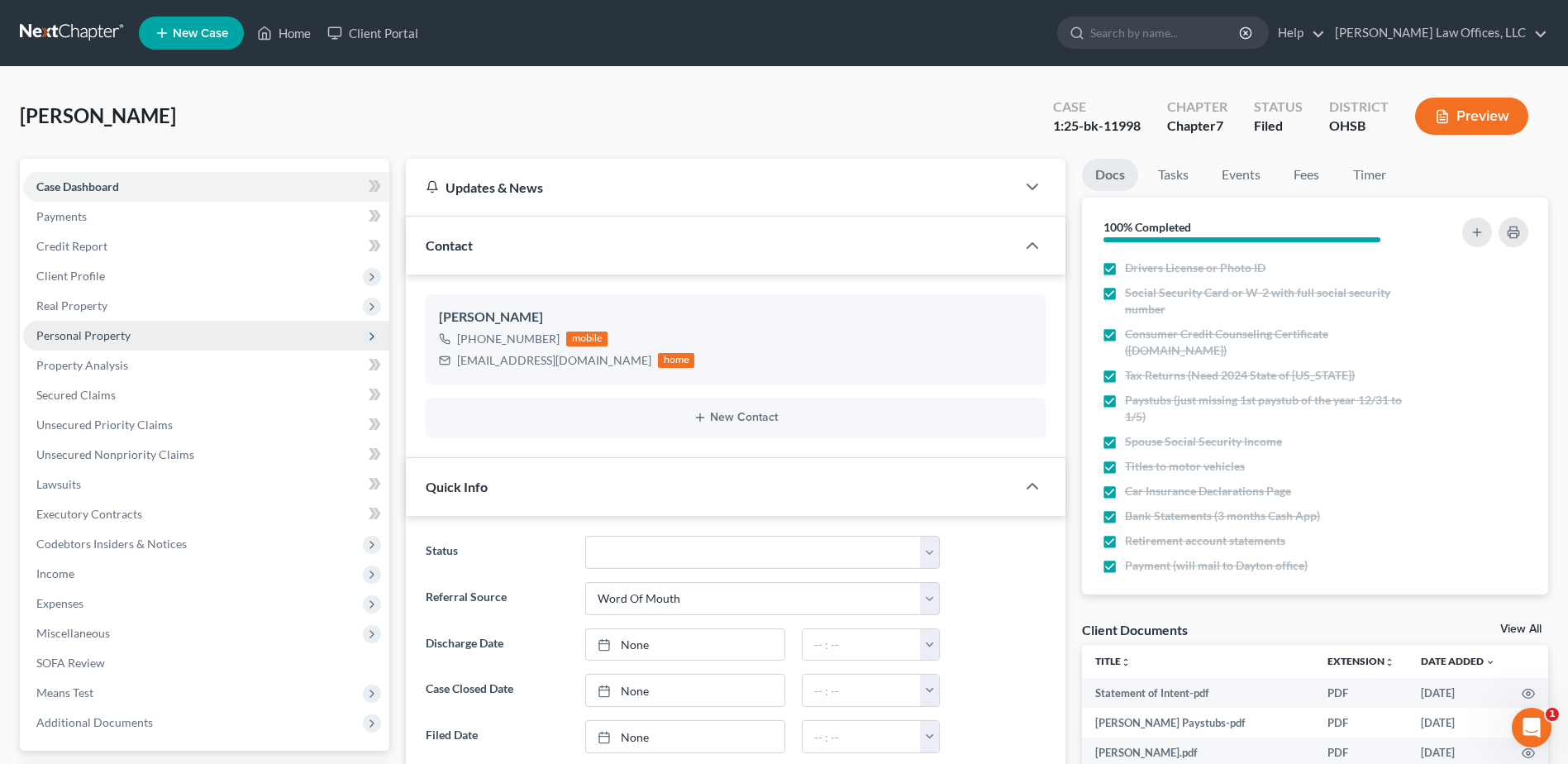
click at [92, 337] on span "Personal Property" at bounding box center [84, 335] width 94 height 14
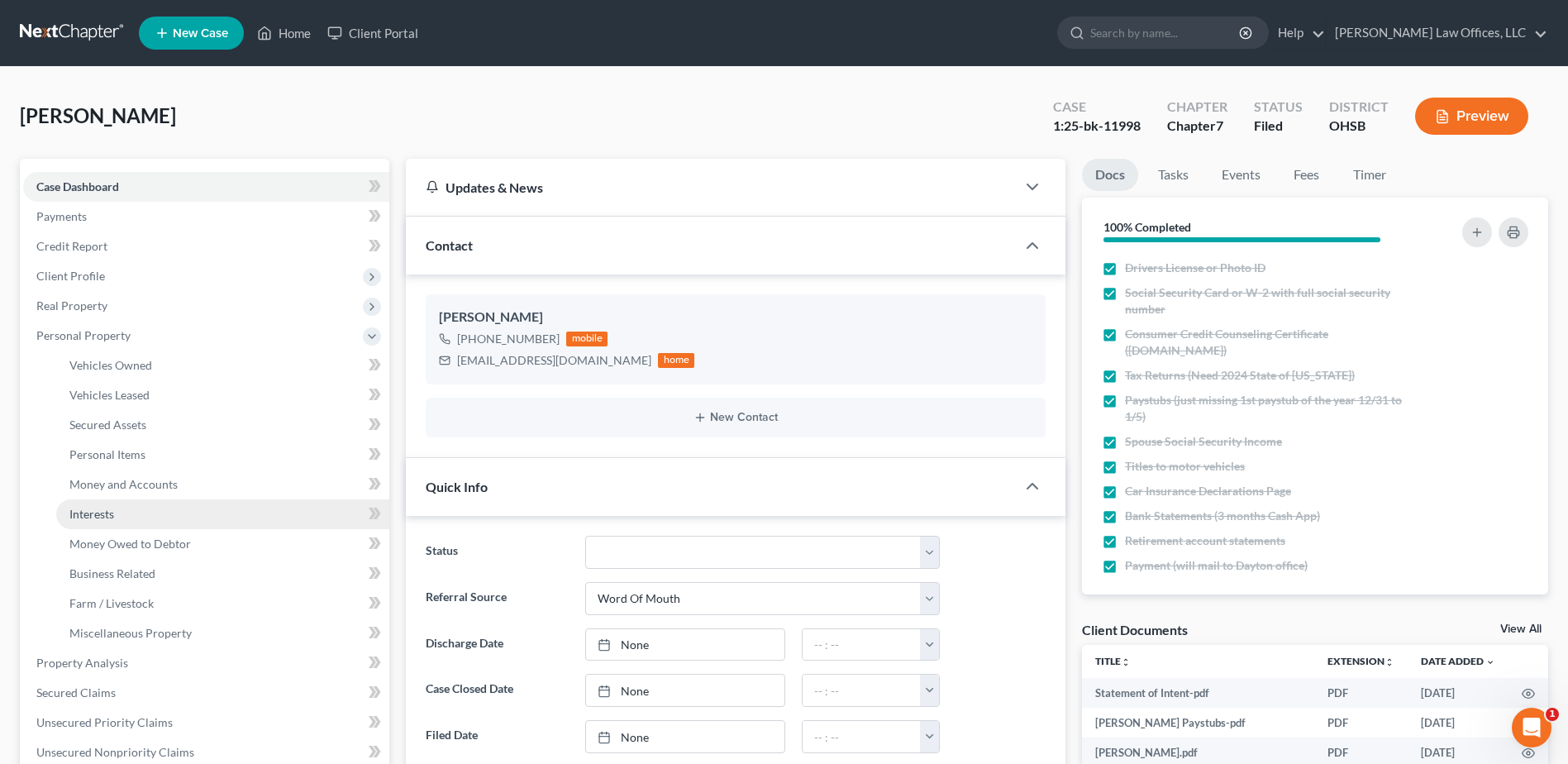
click at [111, 506] on span "Interests" at bounding box center [91, 513] width 44 height 14
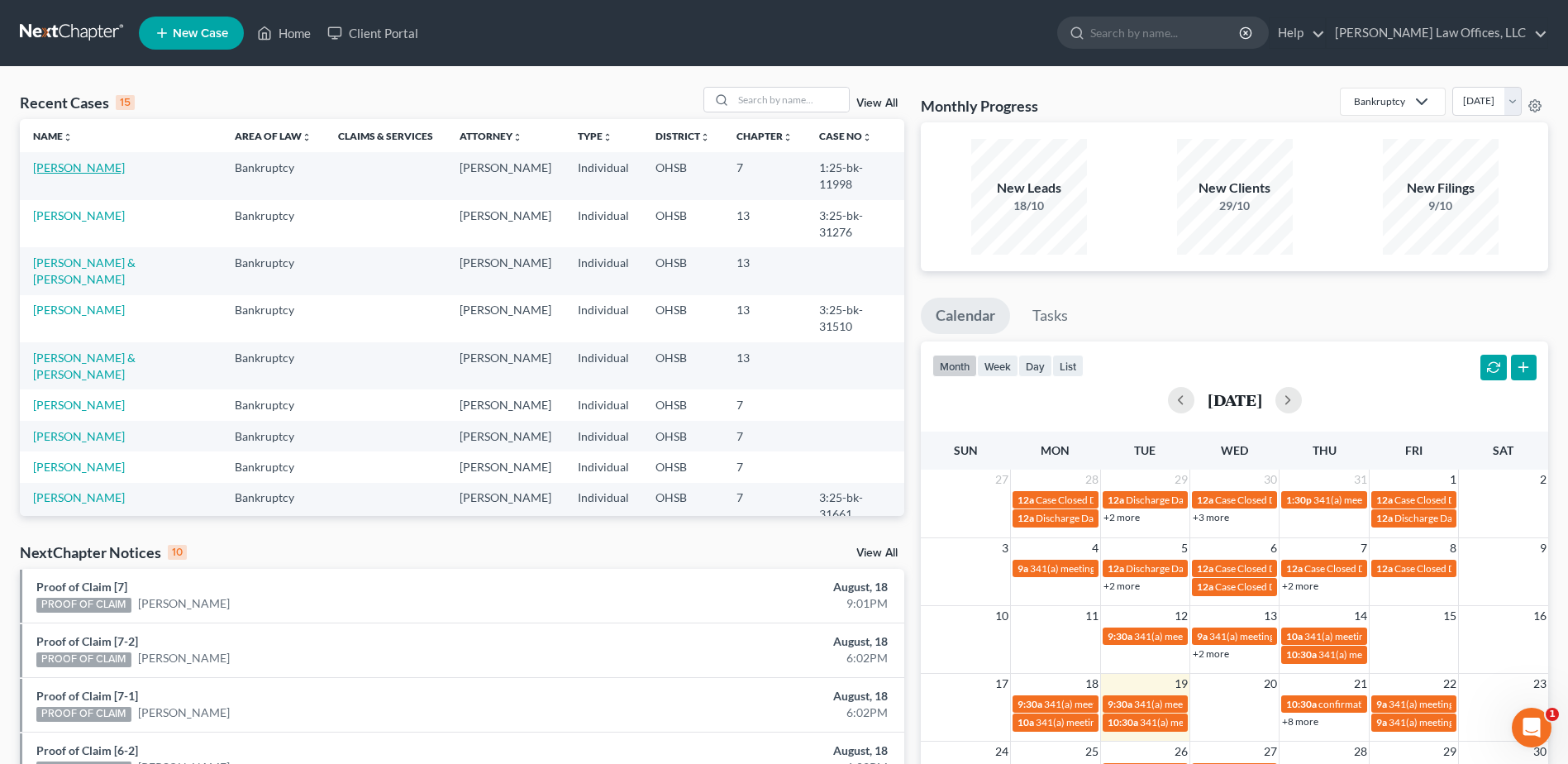
click at [107, 160] on link "[PERSON_NAME]" at bounding box center [78, 167] width 91 height 14
select select "0"
